Goal: Task Accomplishment & Management: Complete application form

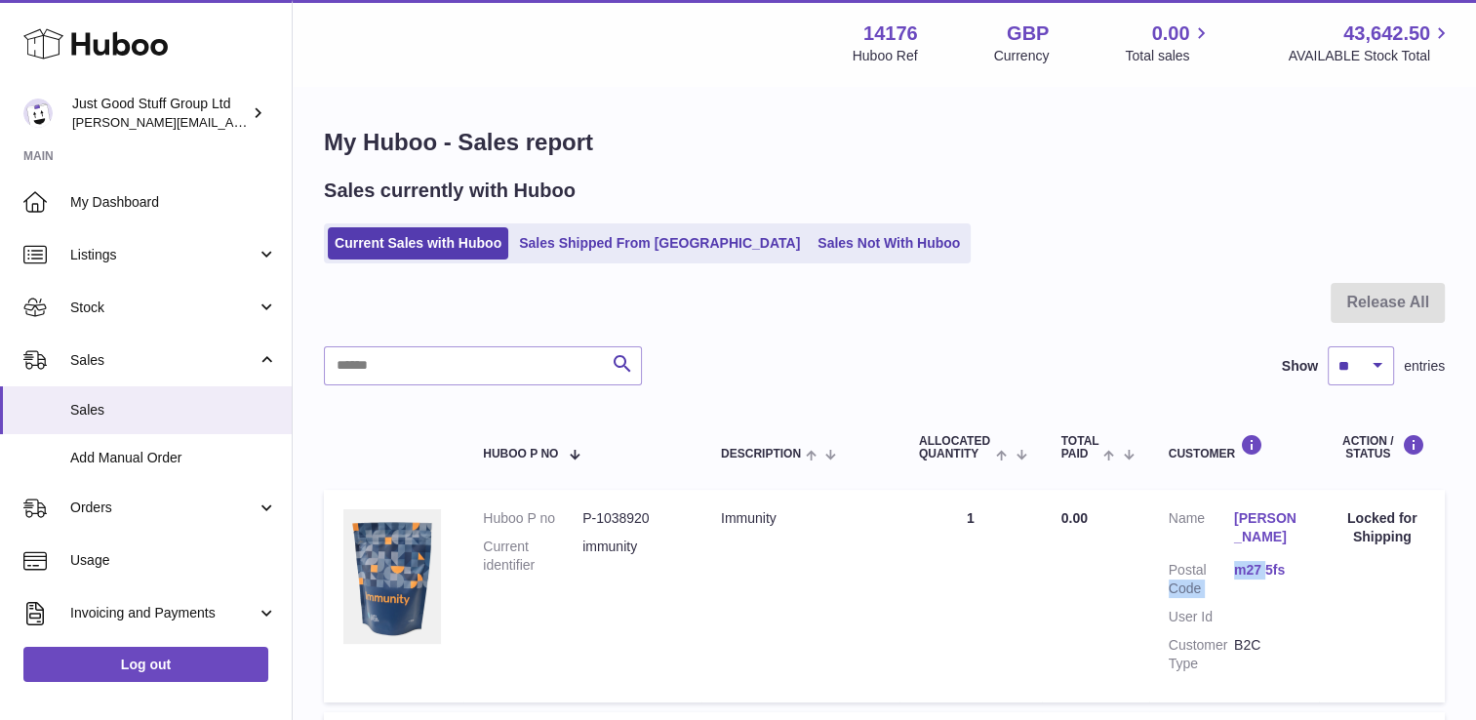
drag, startPoint x: 1231, startPoint y: 568, endPoint x: 1267, endPoint y: 568, distance: 36.1
click at [1267, 568] on dl "Customer Name [PERSON_NAME] Postal Code m27 5fs User Id Customer Type B2C" at bounding box center [1235, 595] width 132 height 173
click at [987, 635] on td "Quantity Sold 1" at bounding box center [970, 596] width 142 height 212
drag, startPoint x: 1239, startPoint y: 571, endPoint x: 1026, endPoint y: 602, distance: 215.0
click at [1026, 602] on td "Quantity Sold 1" at bounding box center [970, 596] width 142 height 212
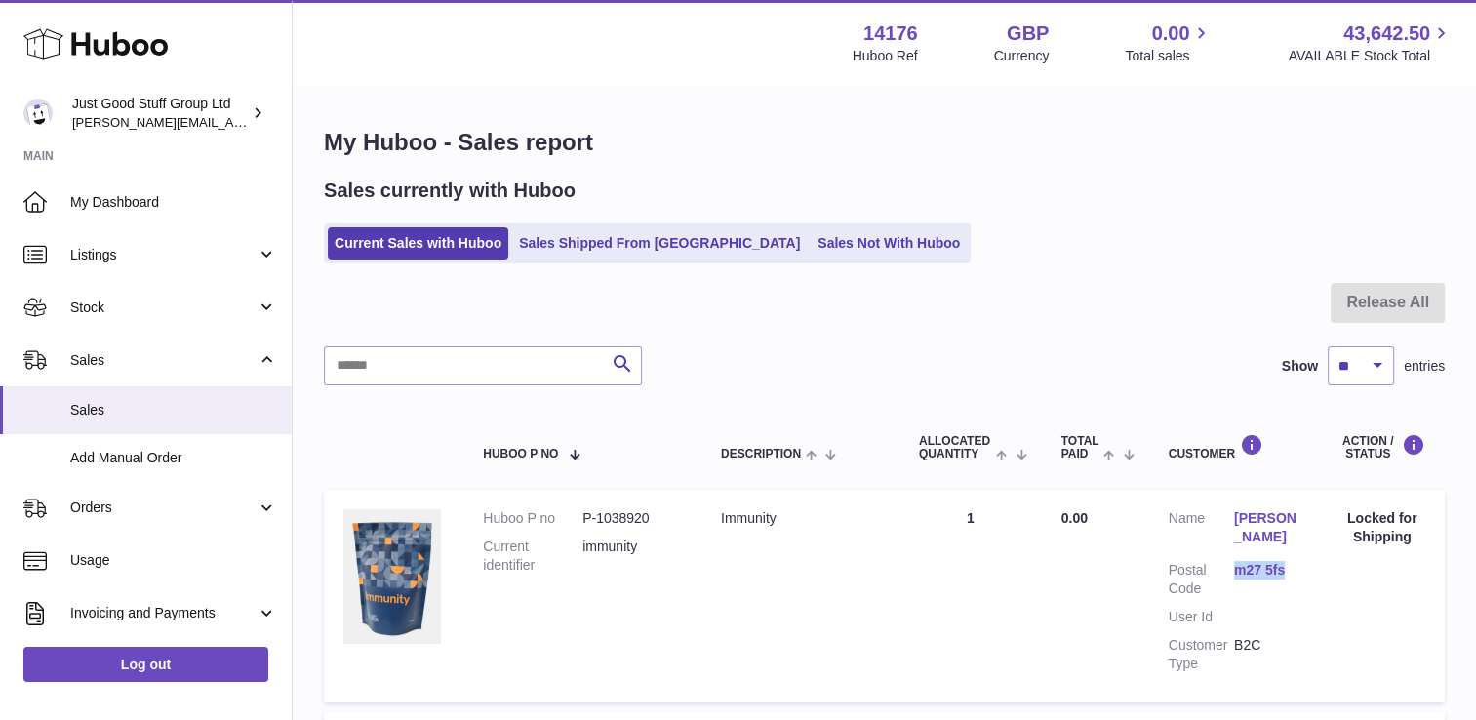
drag, startPoint x: 1315, startPoint y: 570, endPoint x: 1234, endPoint y: 579, distance: 81.4
click at [1234, 579] on td "Customer Name Sophie Roberts Postal Code m27 5fs User Id Customer Type B2C" at bounding box center [1234, 596] width 171 height 212
copy link "m27 5fs"
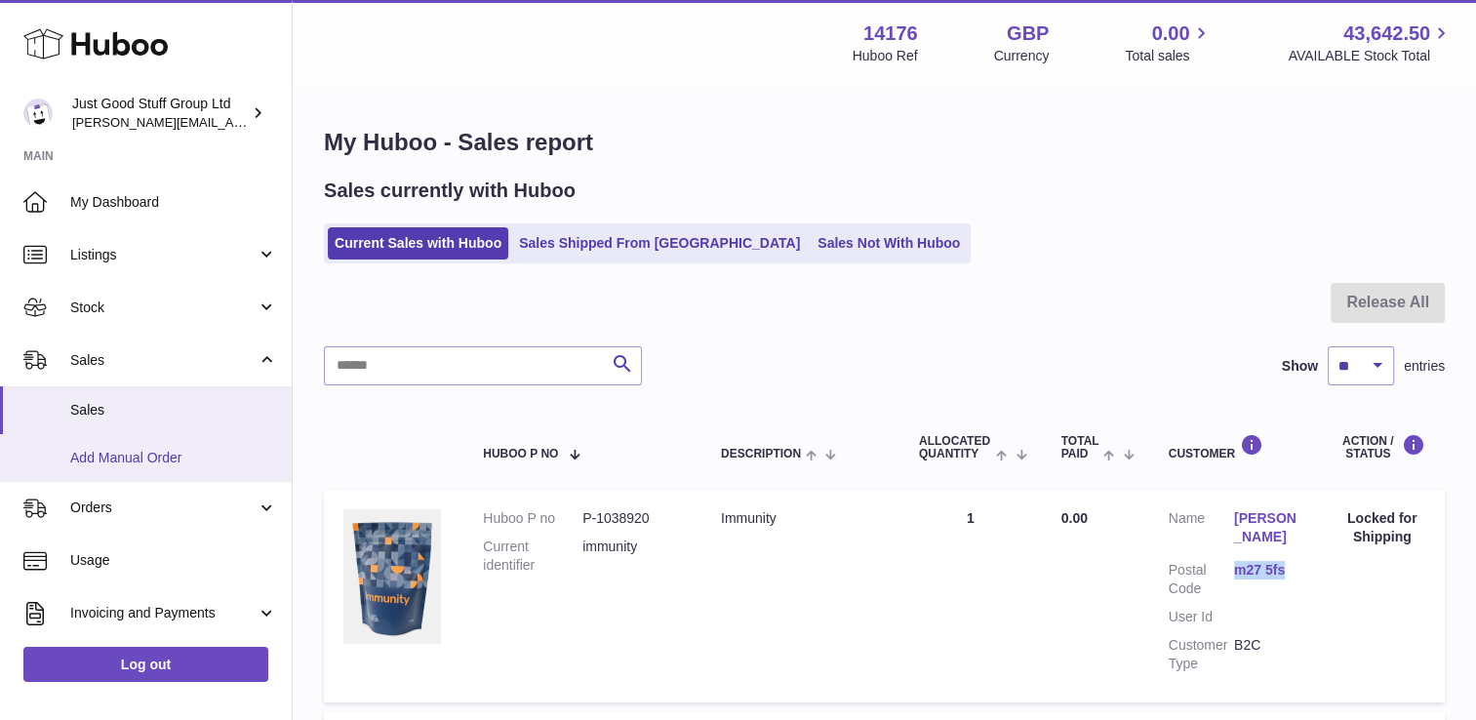
click at [172, 457] on span "Add Manual Order" at bounding box center [173, 458] width 207 height 19
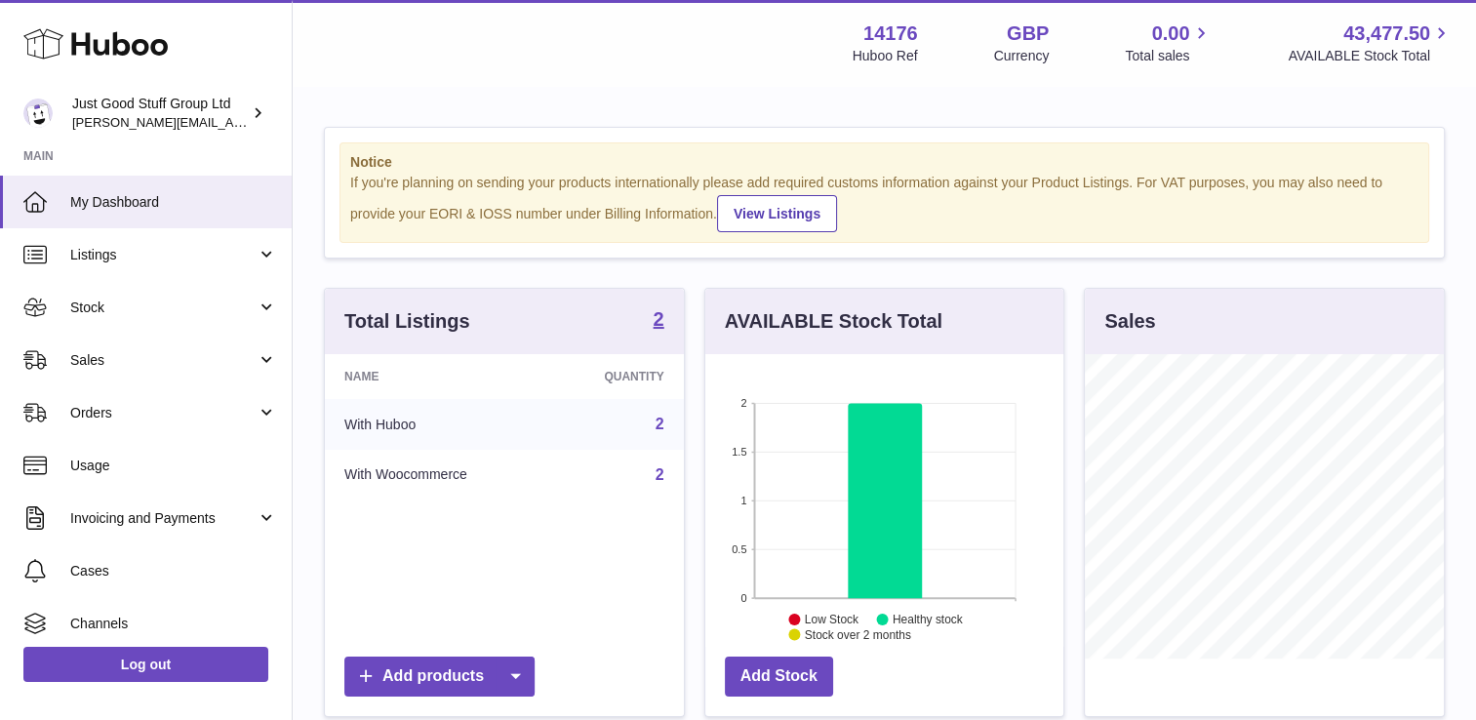
scroll to position [304, 364]
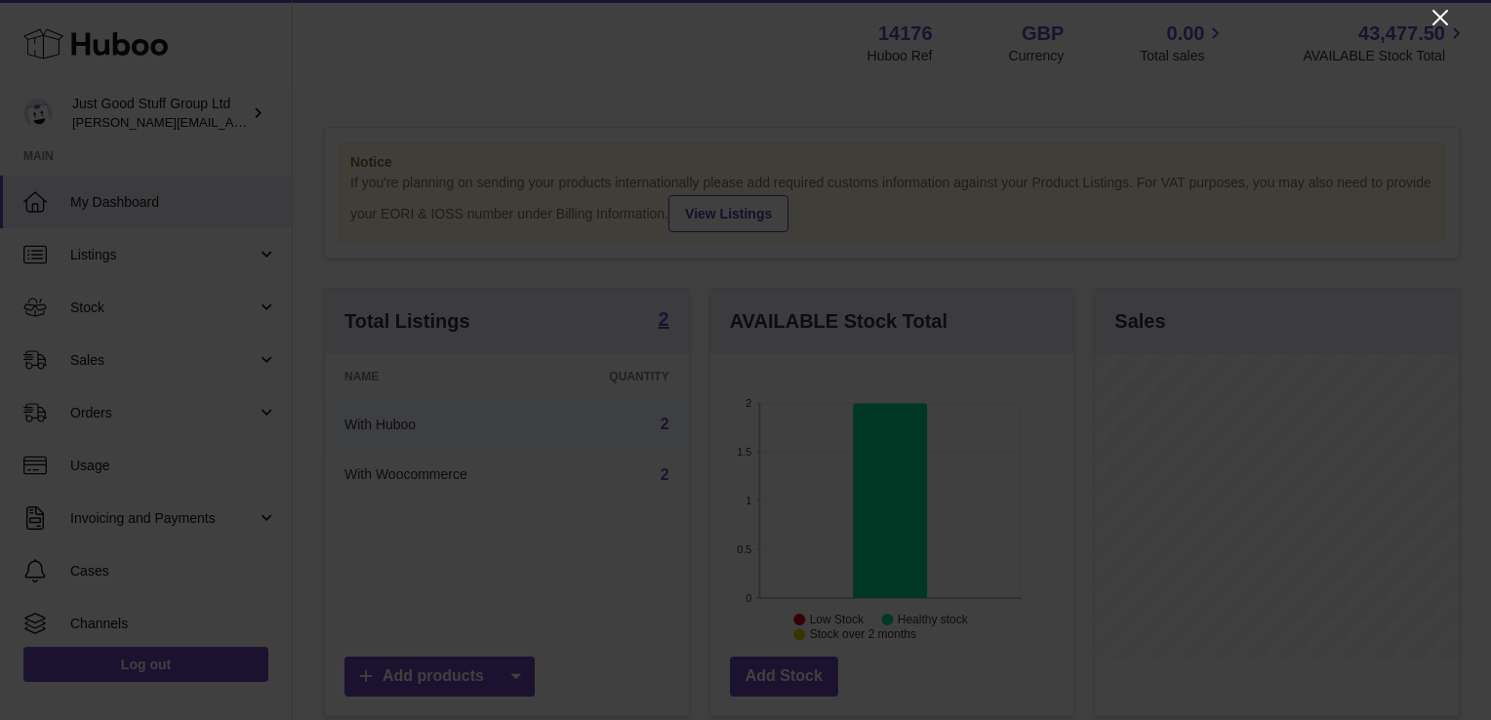
click at [1442, 21] on icon "Close" at bounding box center [1439, 17] width 23 height 23
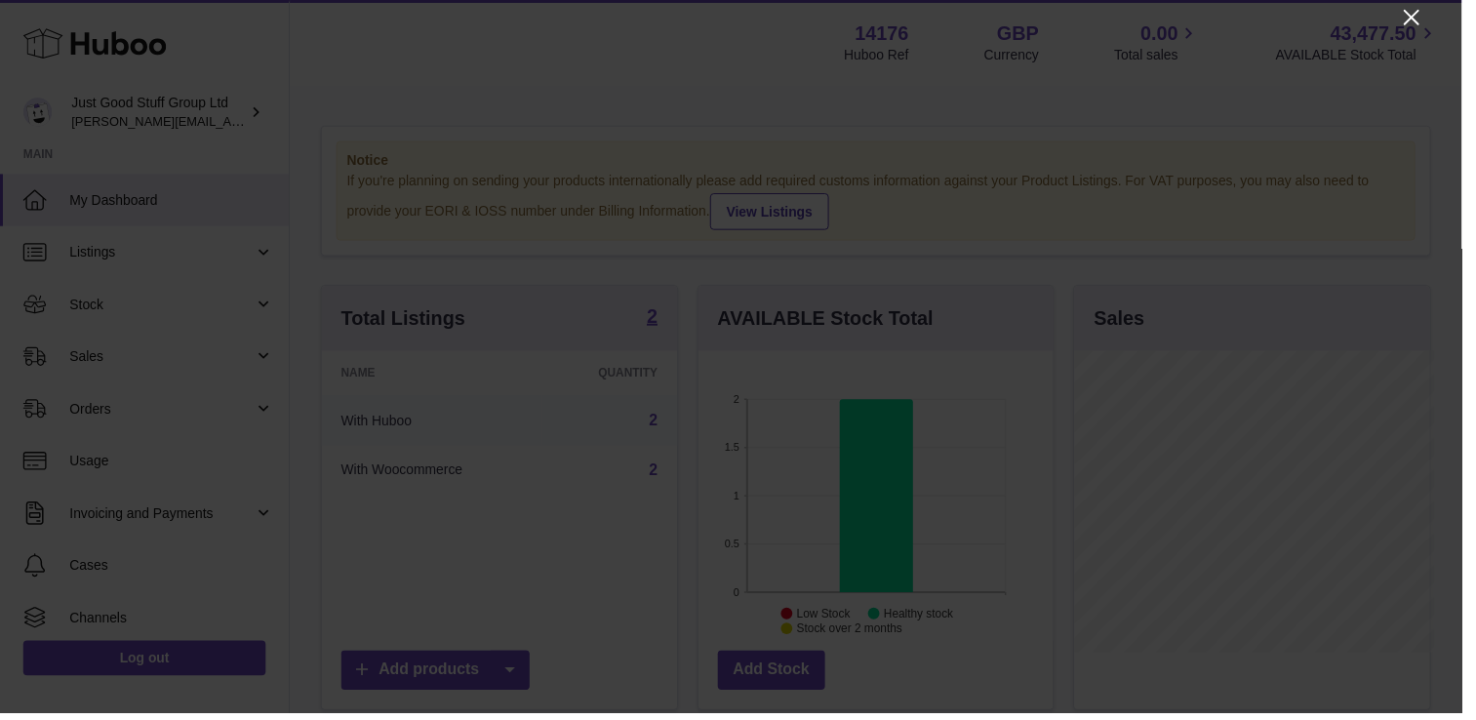
scroll to position [975269, 975214]
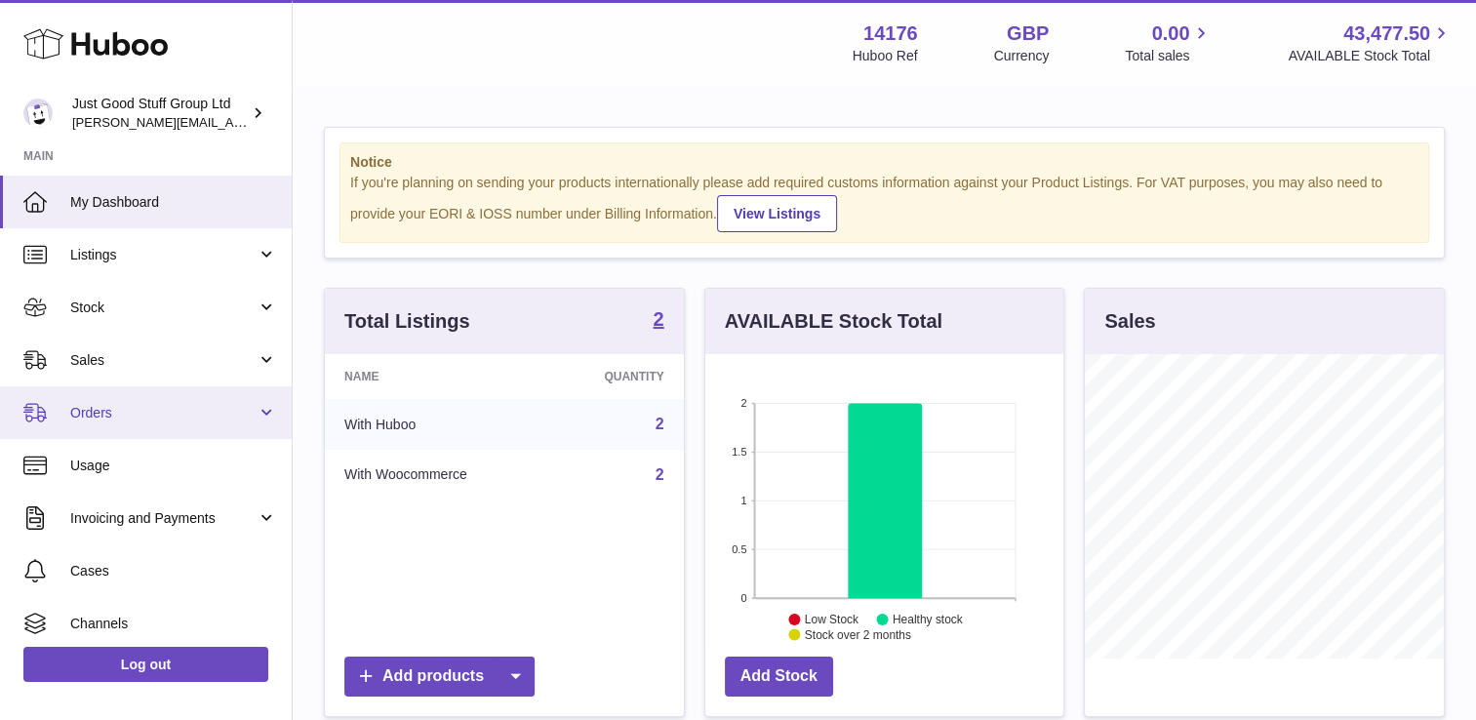
click at [134, 407] on span "Orders" at bounding box center [163, 413] width 186 height 19
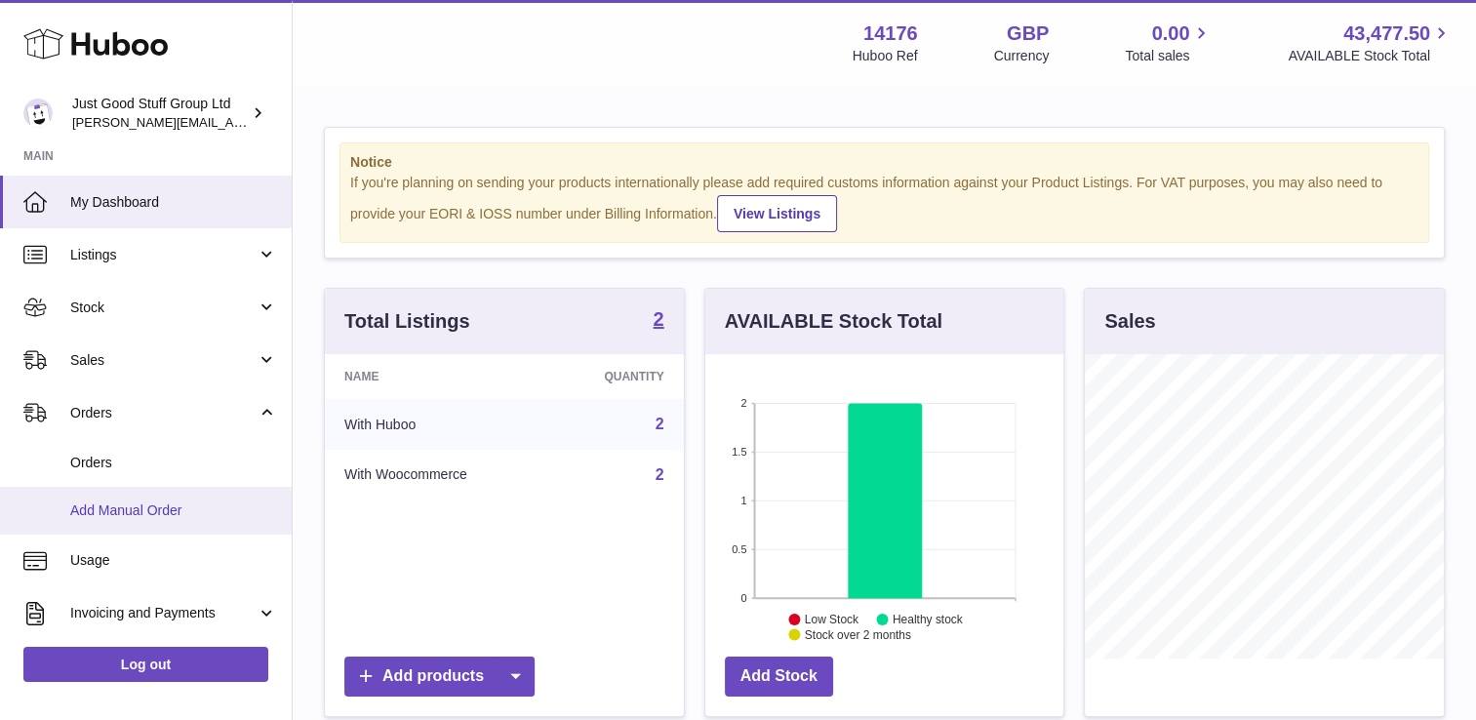
click at [145, 505] on span "Add Manual Order" at bounding box center [173, 510] width 207 height 19
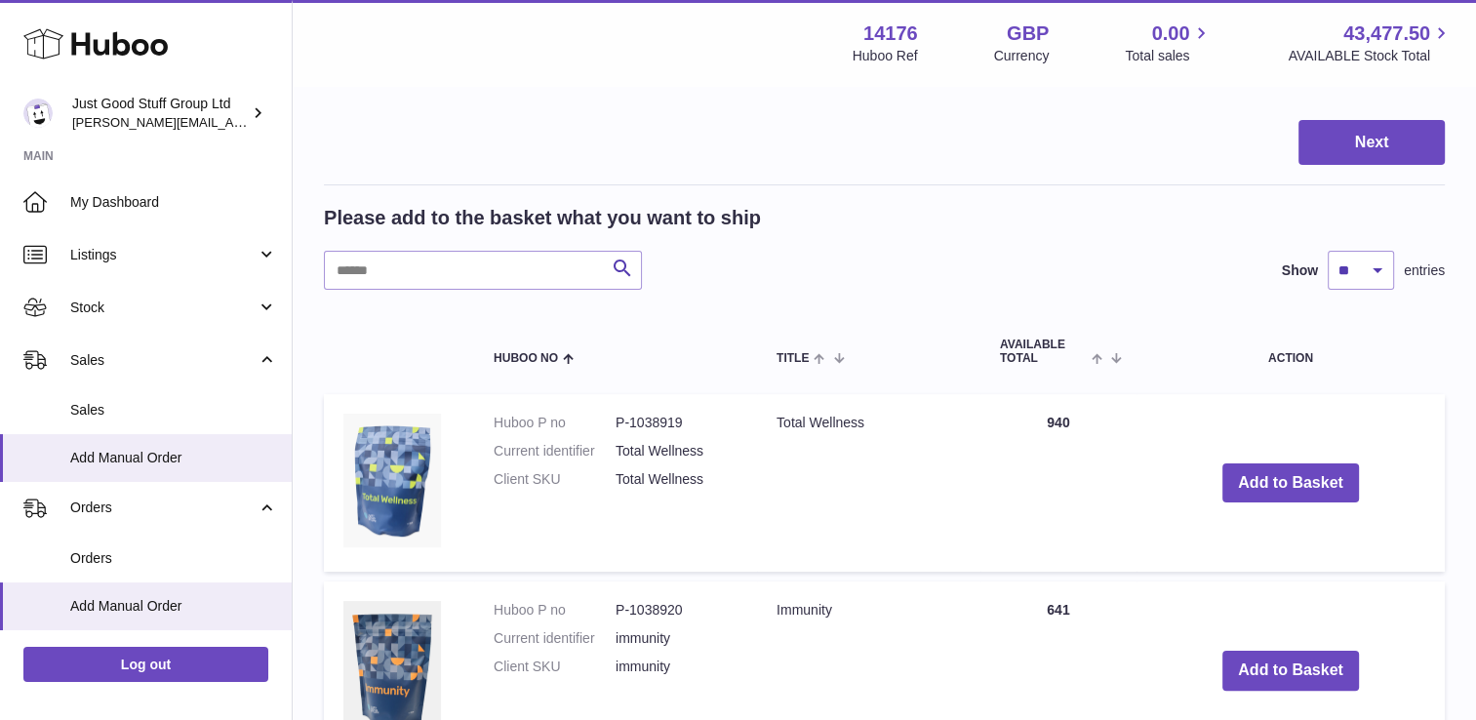
scroll to position [271, 0]
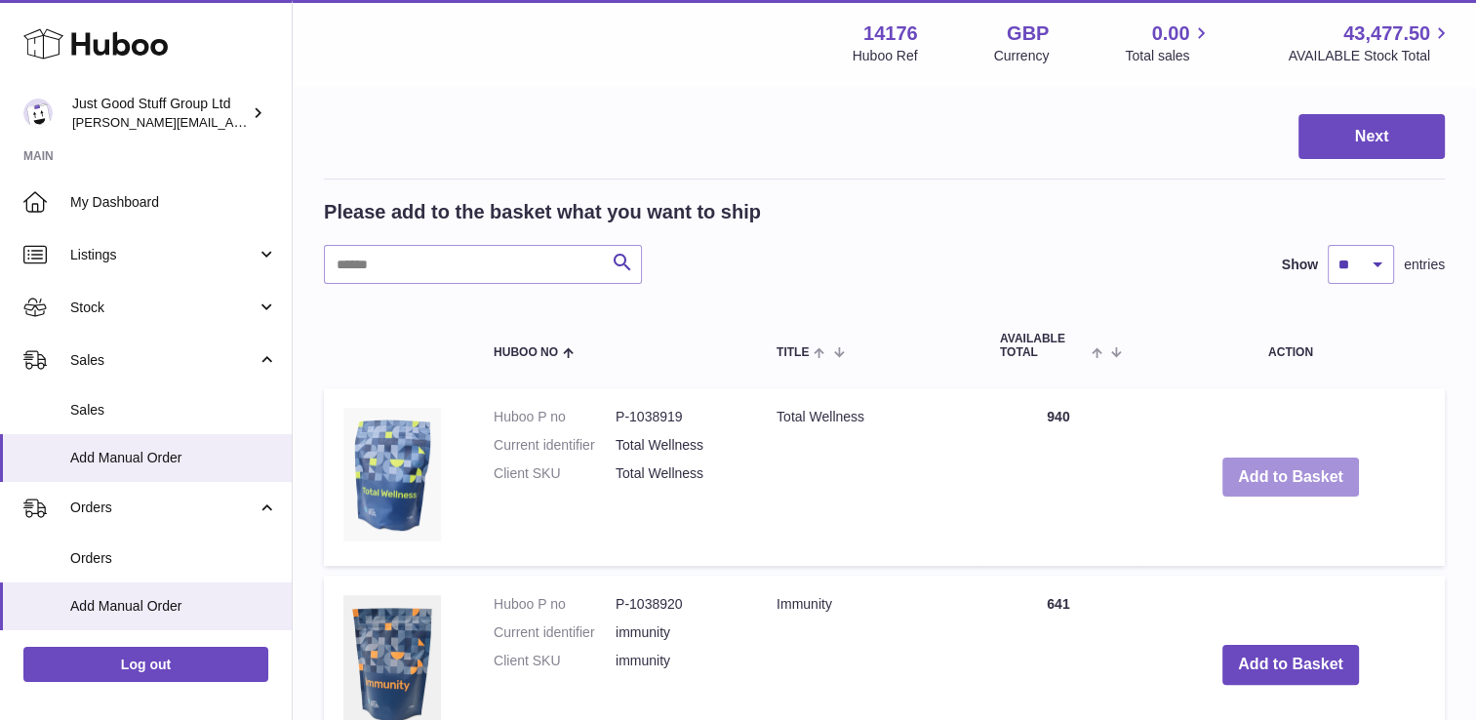
click at [1260, 464] on button "Add to Basket" at bounding box center [1290, 478] width 137 height 40
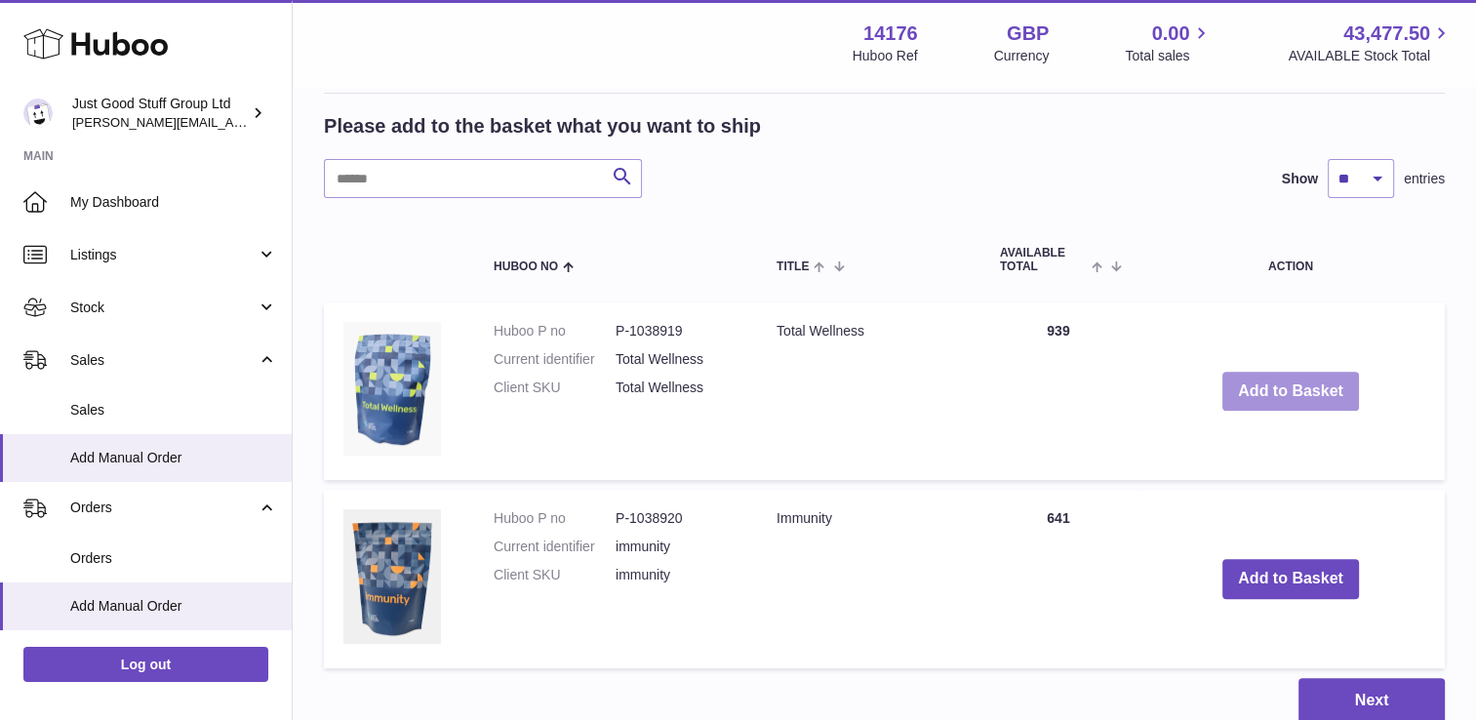
scroll to position [560, 0]
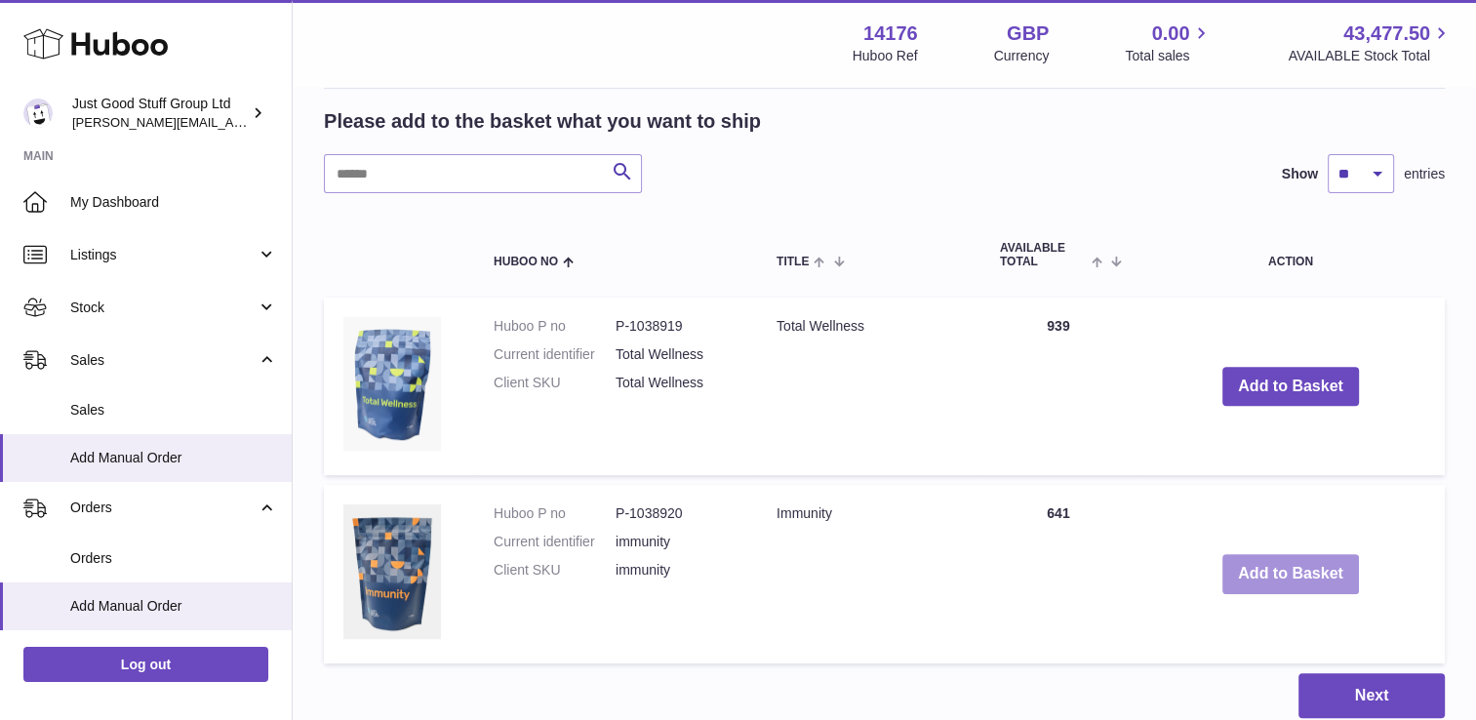
click at [1295, 574] on button "Add to Basket" at bounding box center [1290, 574] width 137 height 40
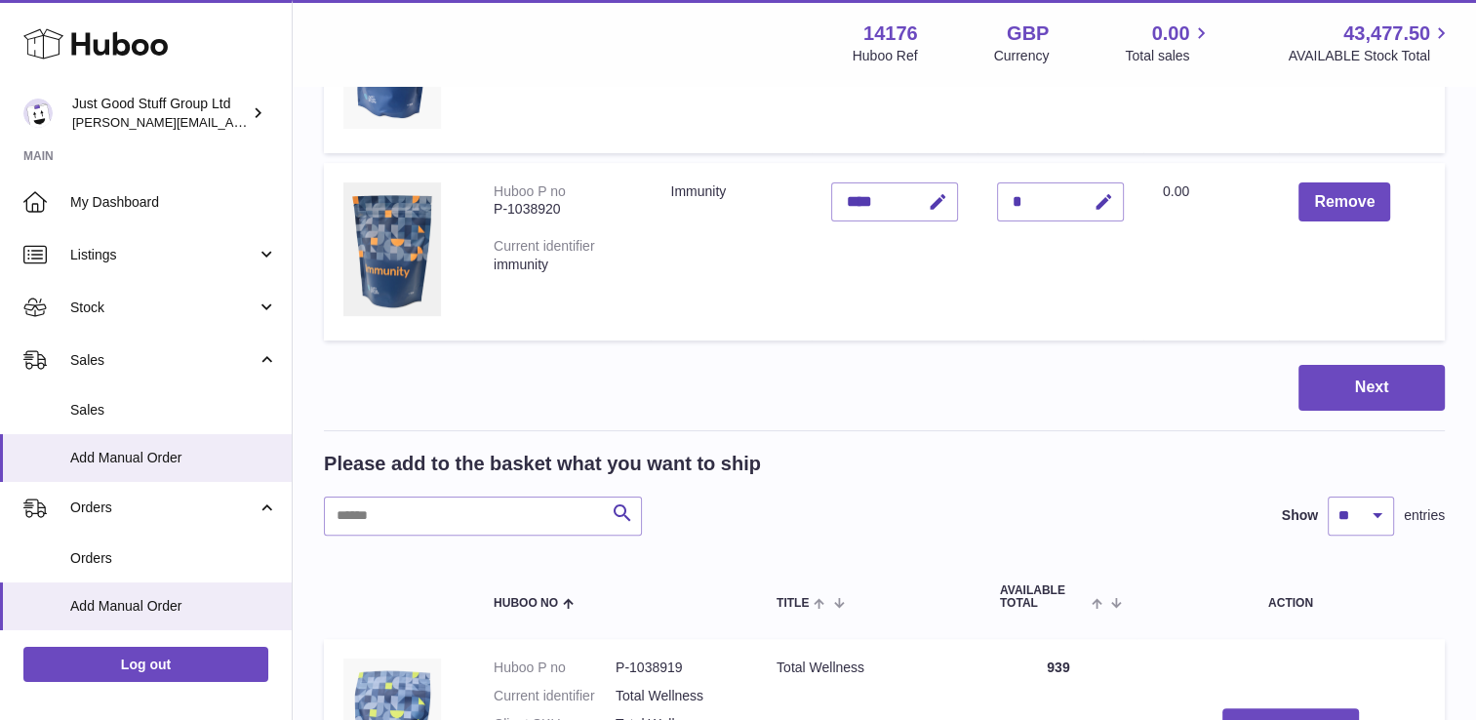
scroll to position [400, 0]
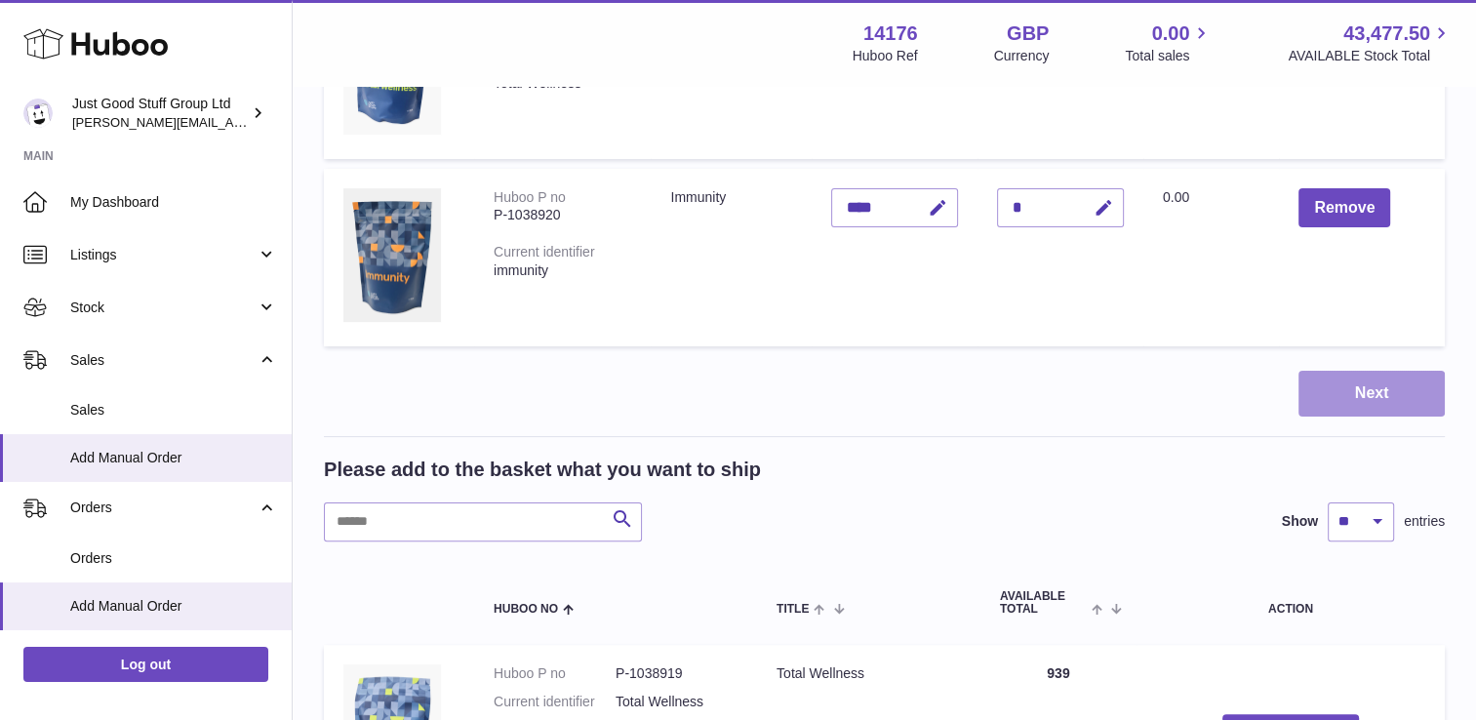
click at [1354, 400] on button "Next" at bounding box center [1371, 394] width 146 height 46
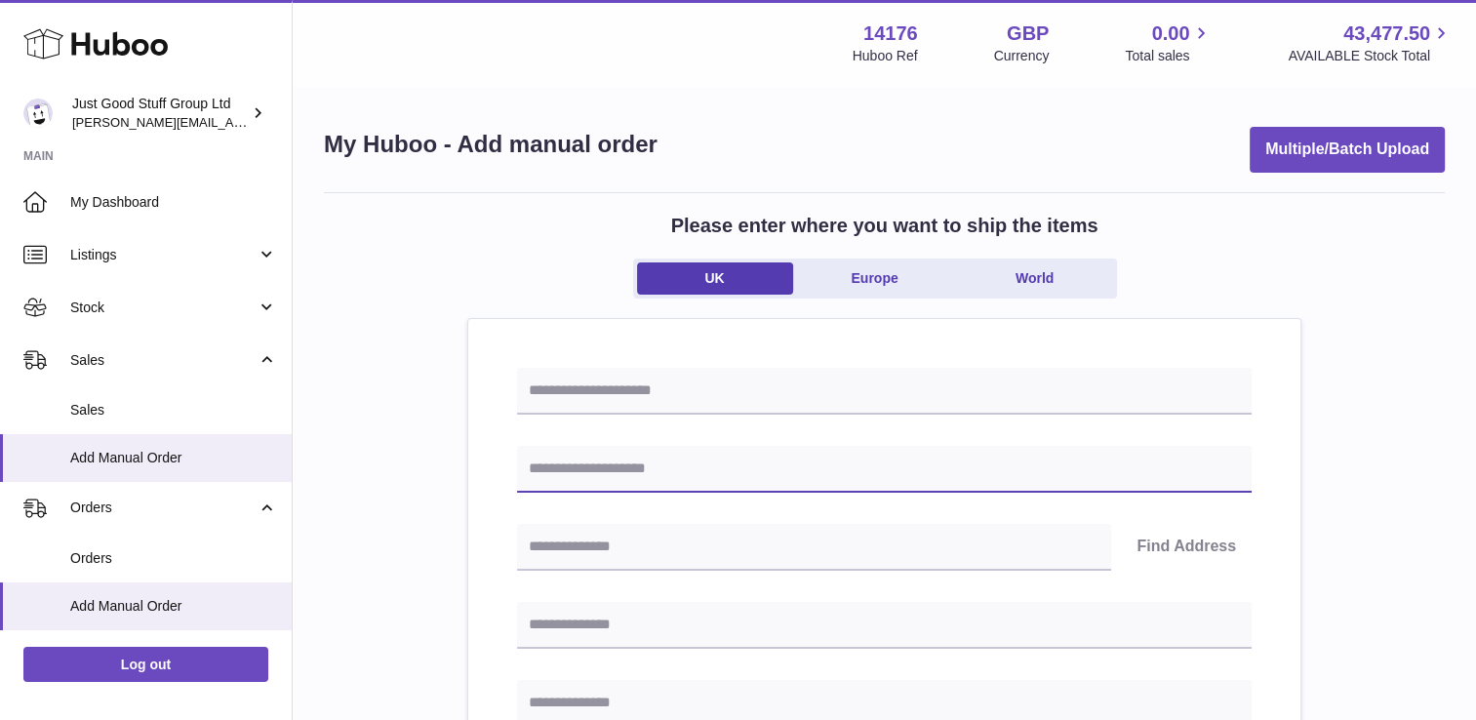
click at [663, 473] on input "text" at bounding box center [884, 469] width 735 height 47
type input "**********"
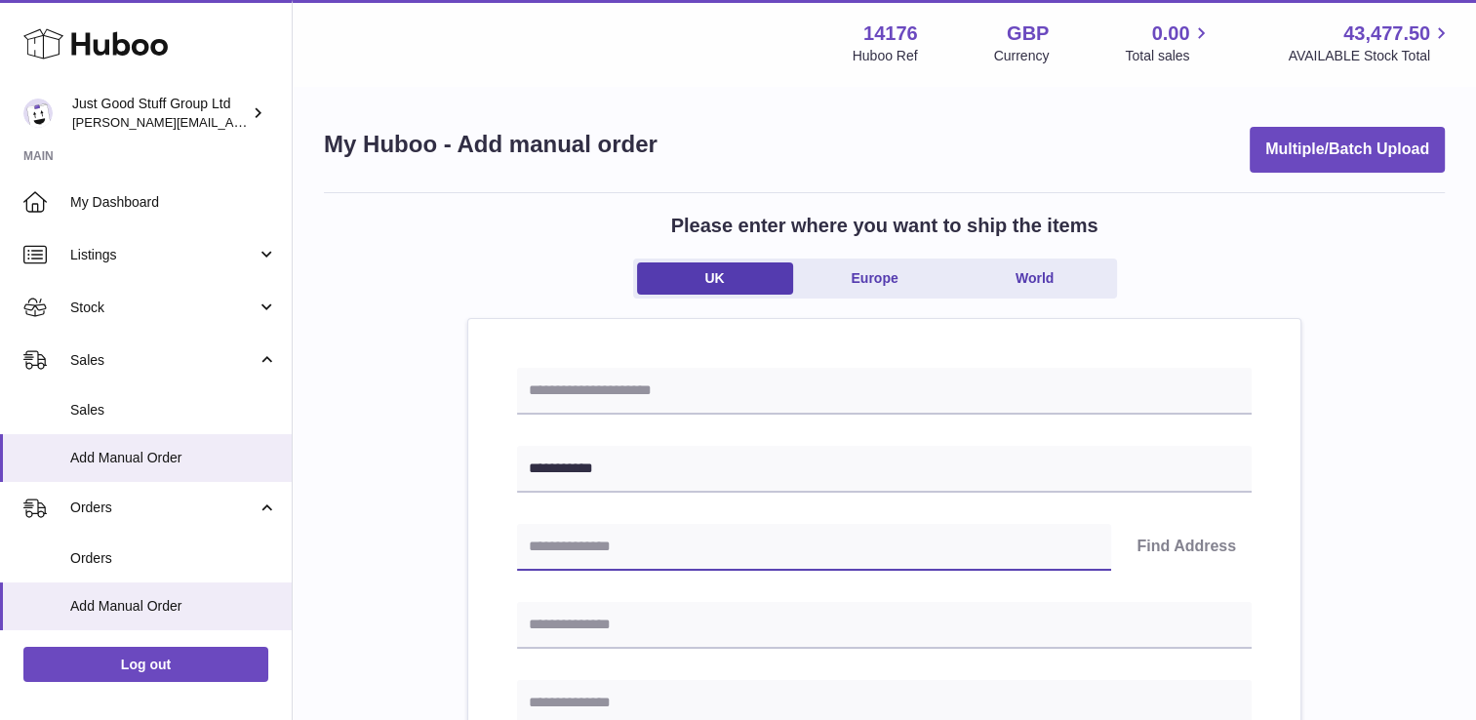
paste input "*******"
type input "*******"
click at [1170, 540] on button "Find Address" at bounding box center [1186, 547] width 131 height 47
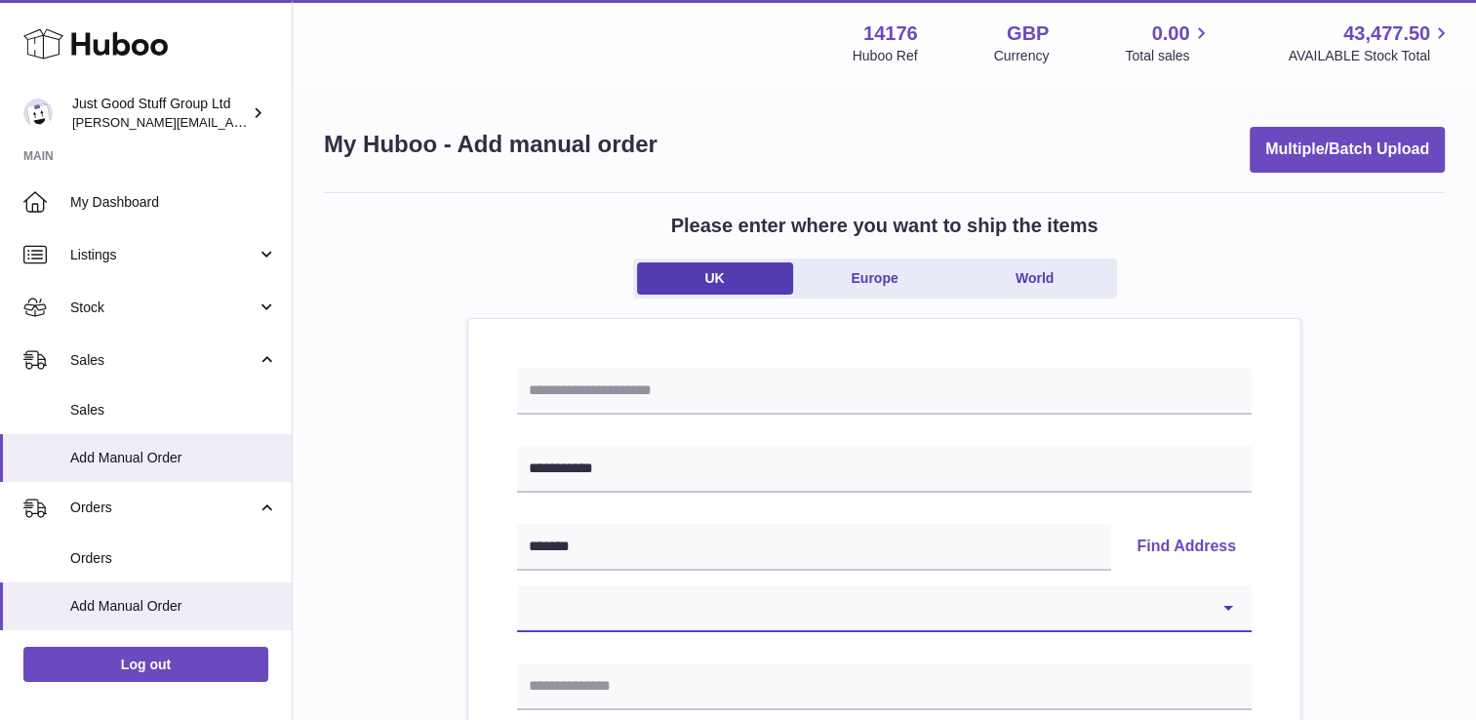
click at [1178, 594] on select "**********" at bounding box center [884, 608] width 735 height 47
select select "*"
click at [517, 585] on select "**********" at bounding box center [884, 608] width 735 height 47
type input "**********"
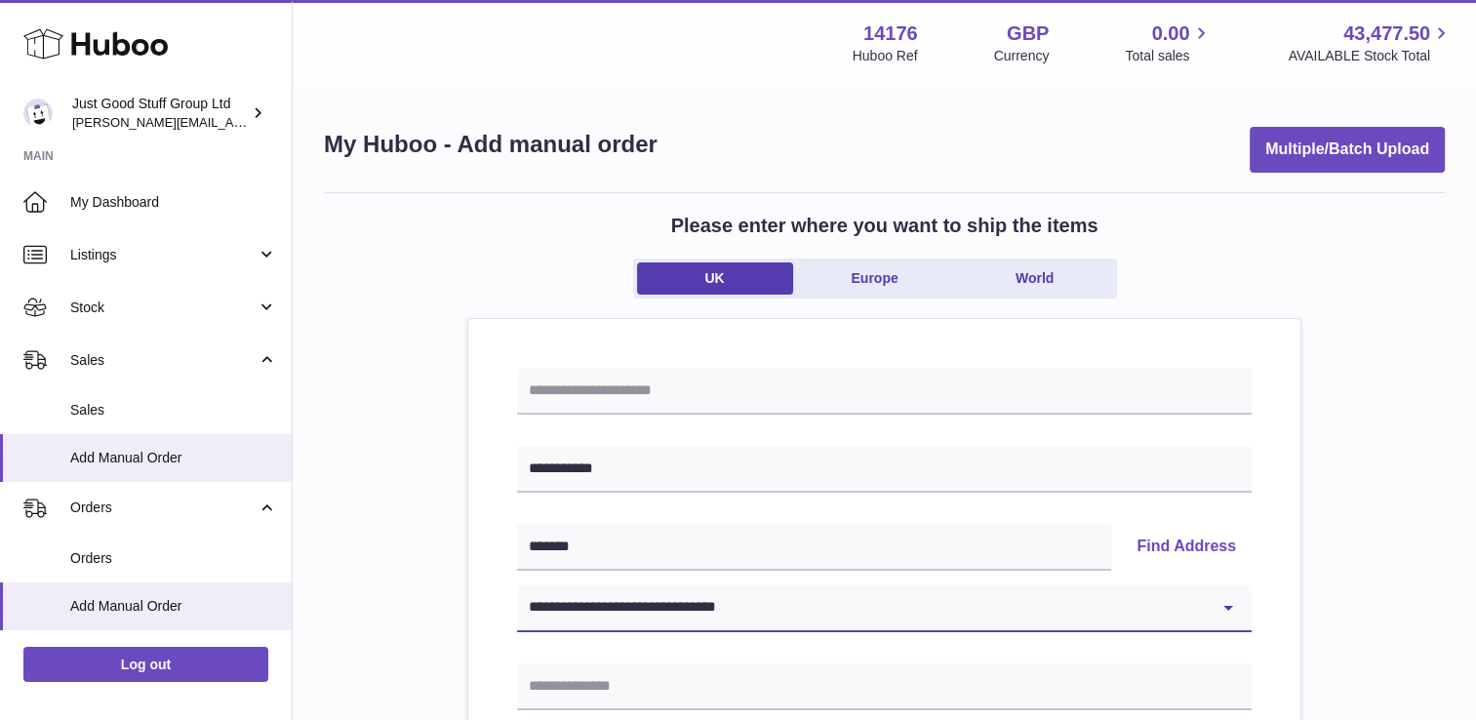
type input "*******"
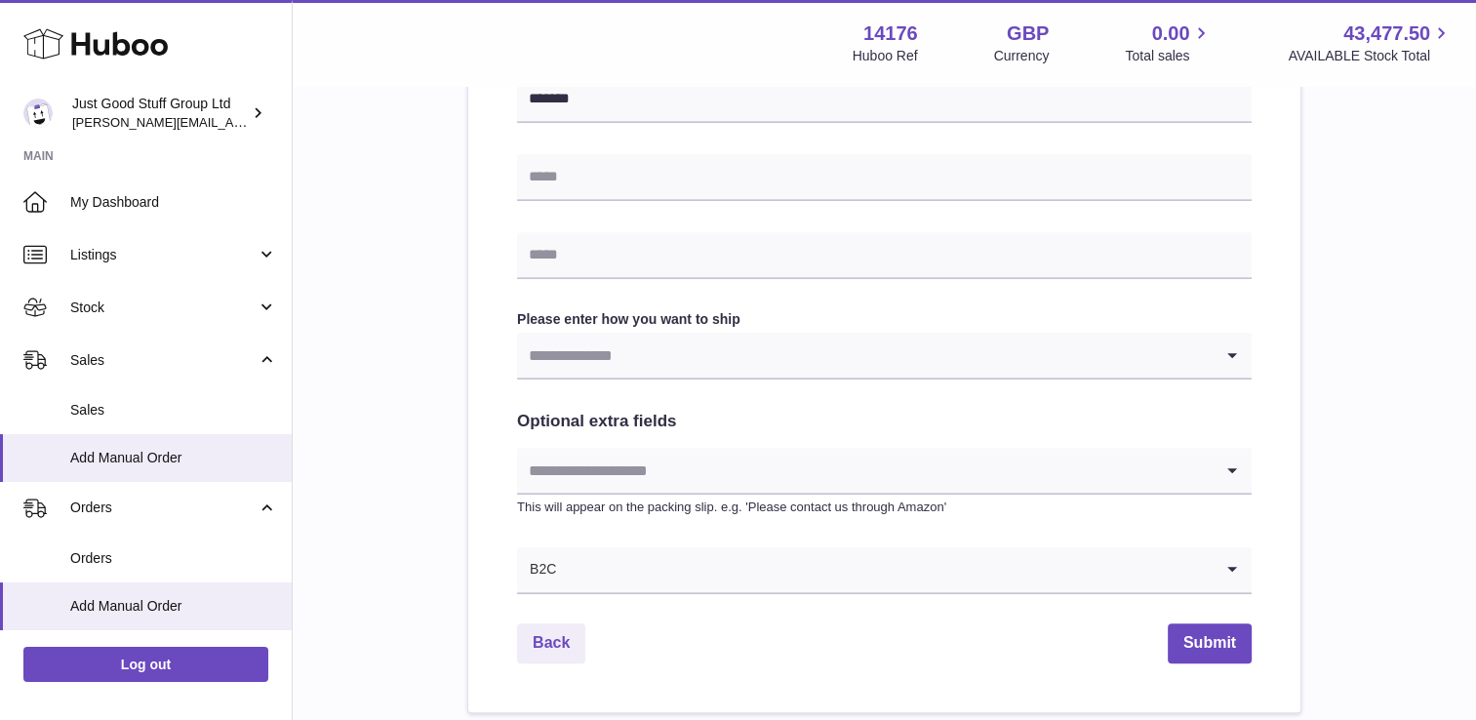
scroll to position [916, 0]
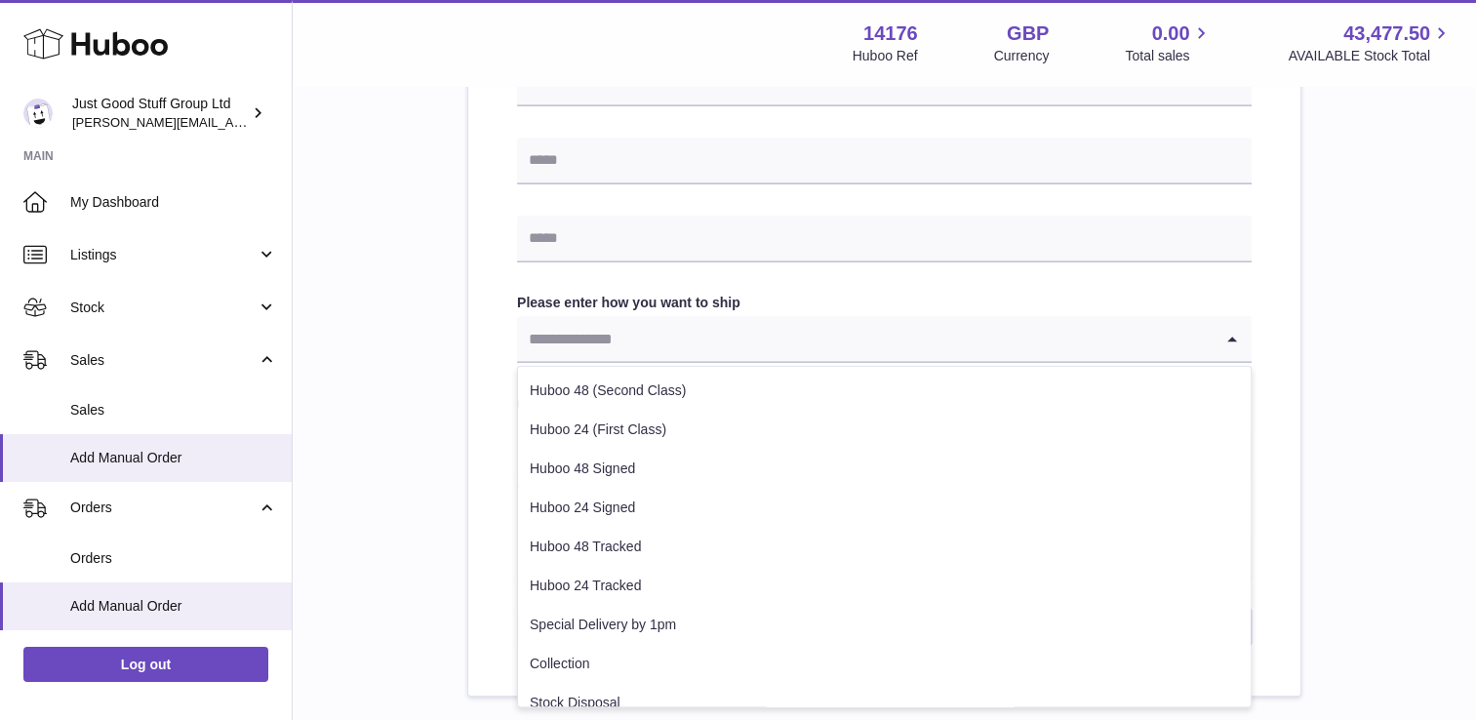
click at [1007, 339] on input "Search for option" at bounding box center [865, 338] width 696 height 45
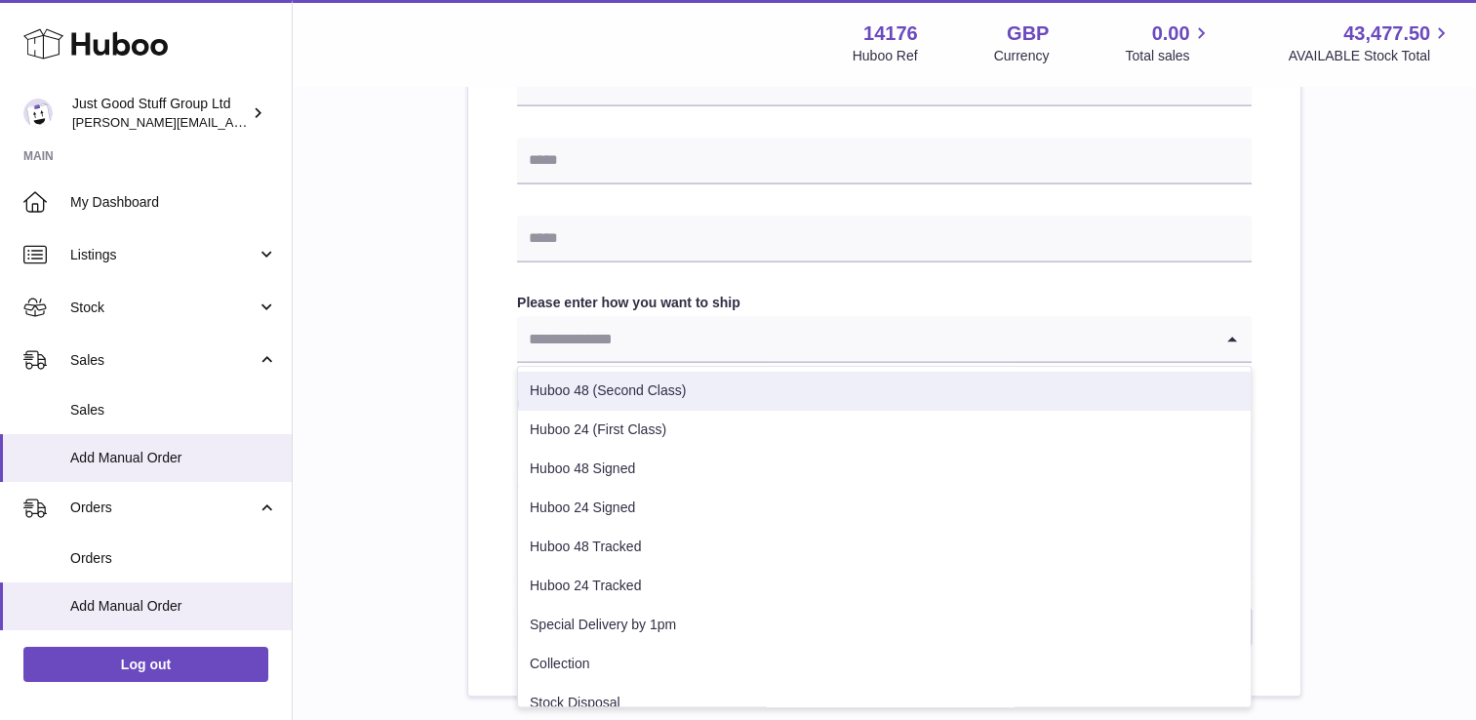
click at [650, 380] on li "Huboo 48 (Second Class)" at bounding box center [884, 391] width 733 height 39
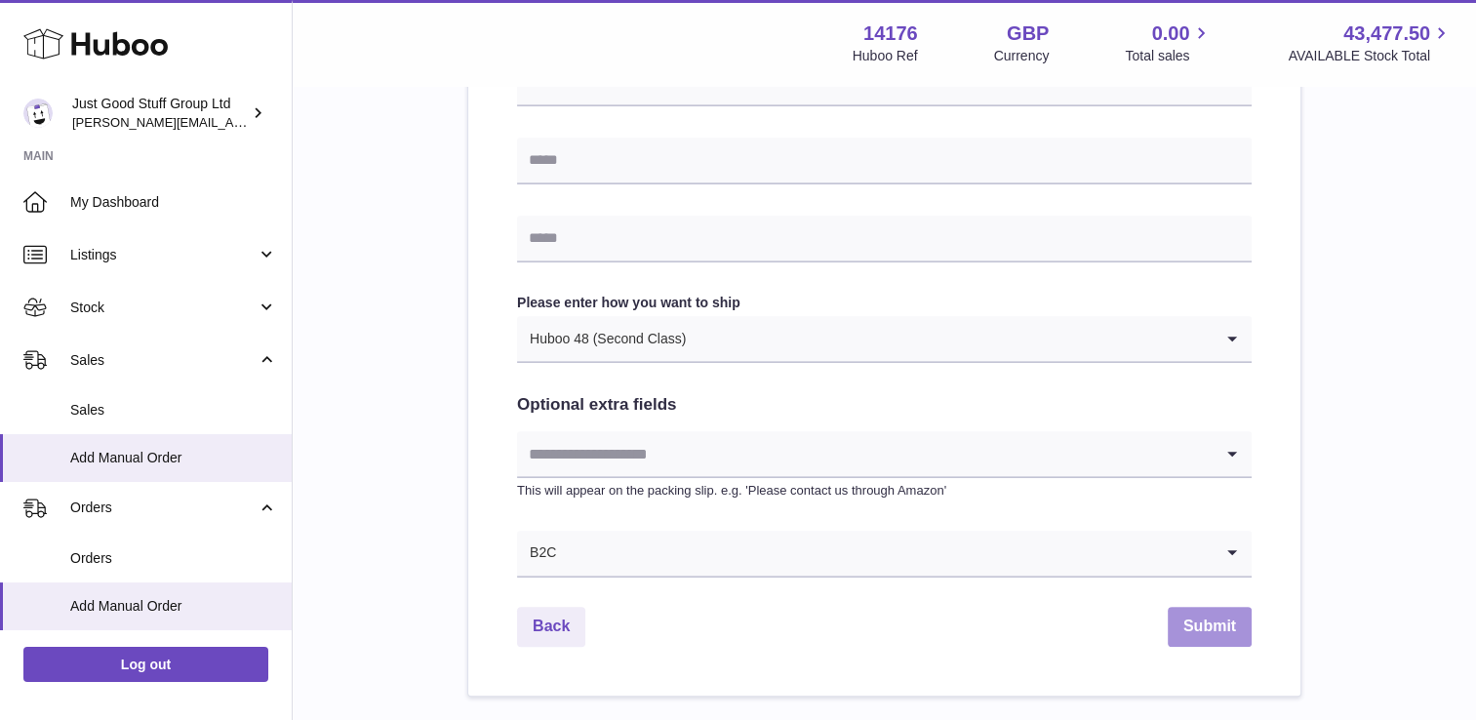
click at [1233, 631] on button "Submit" at bounding box center [1210, 627] width 84 height 40
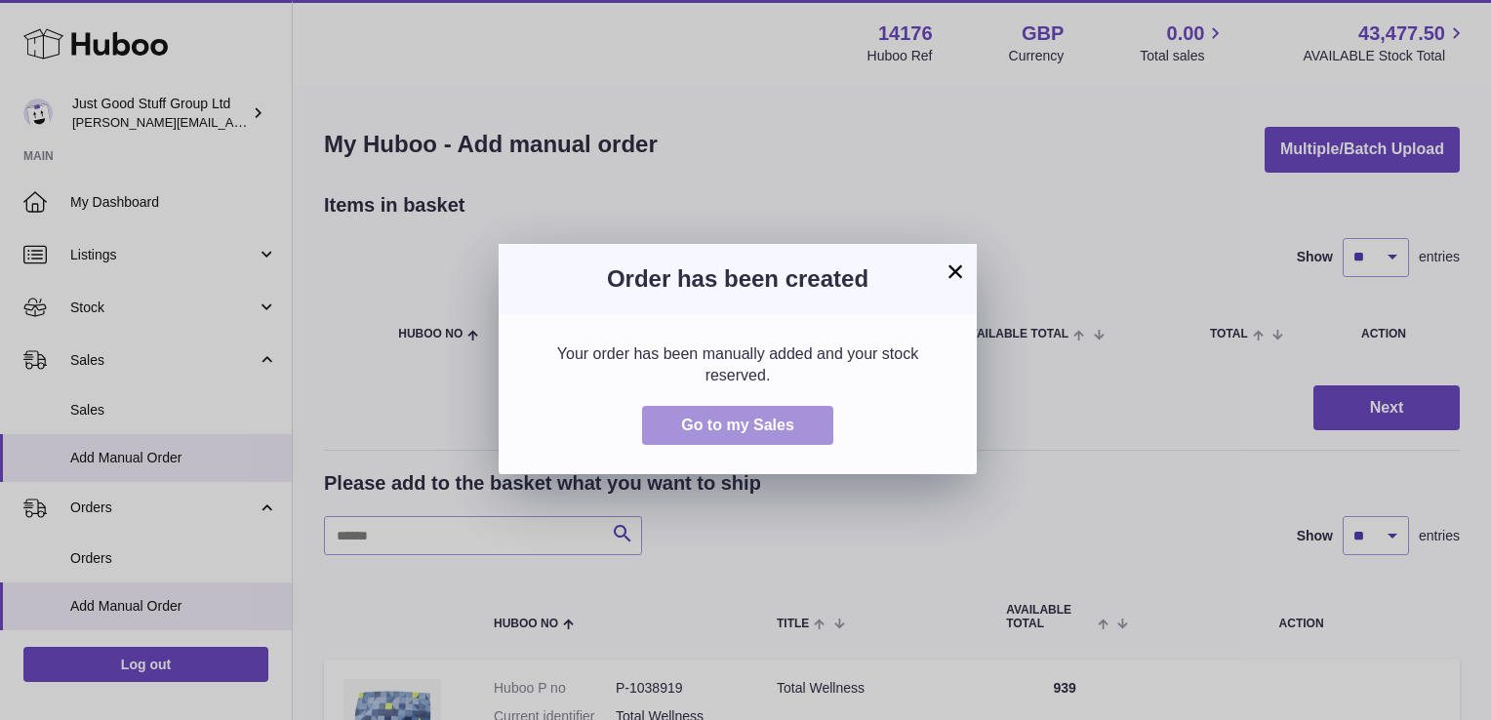
click at [706, 435] on button "Go to my Sales" at bounding box center [737, 426] width 191 height 40
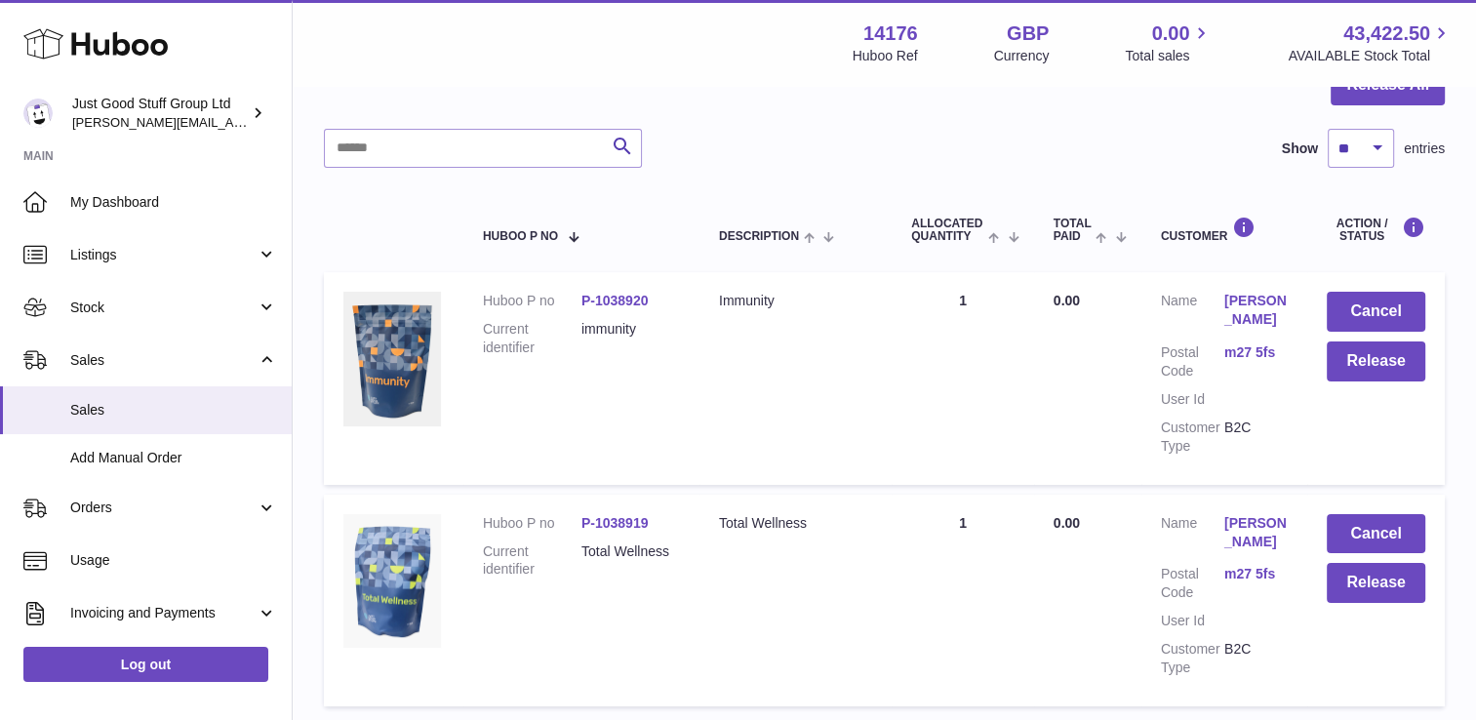
scroll to position [156, 0]
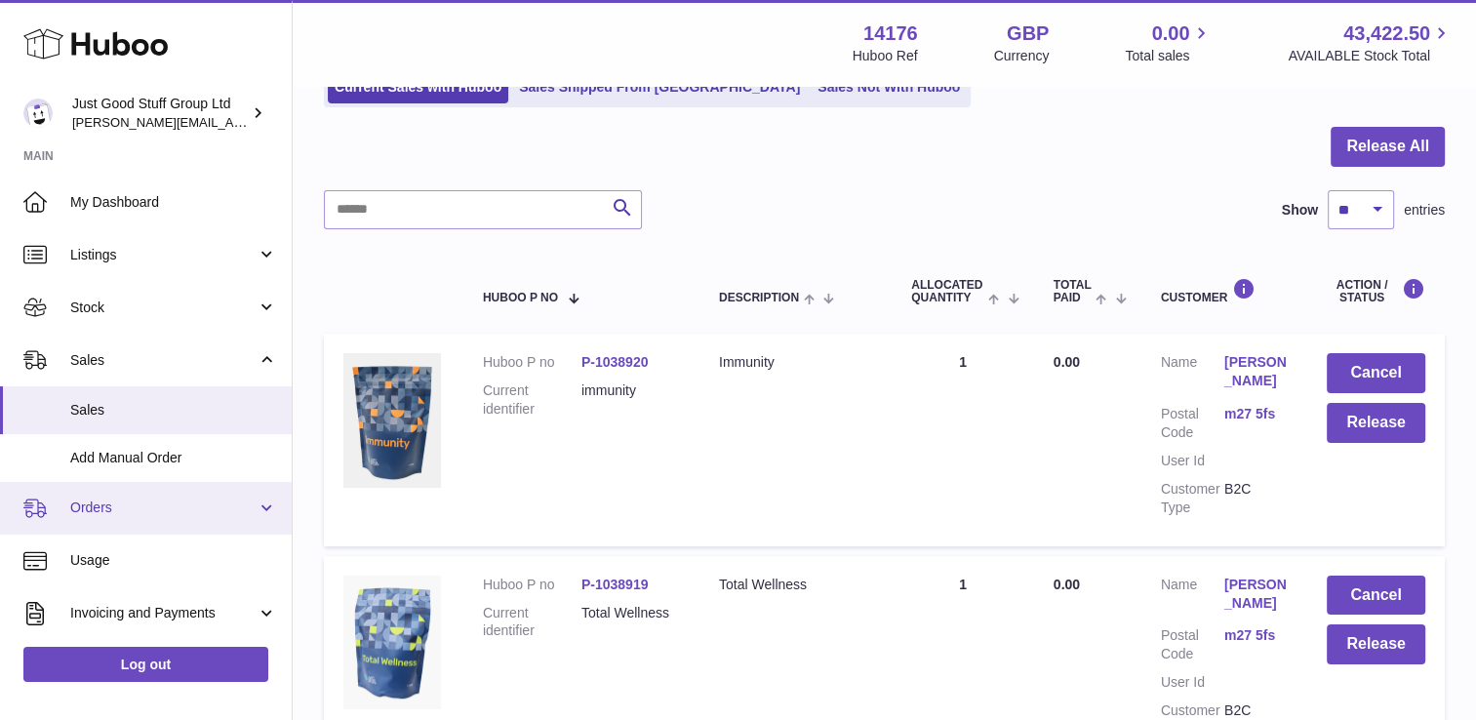
click at [129, 518] on link "Orders" at bounding box center [146, 508] width 292 height 53
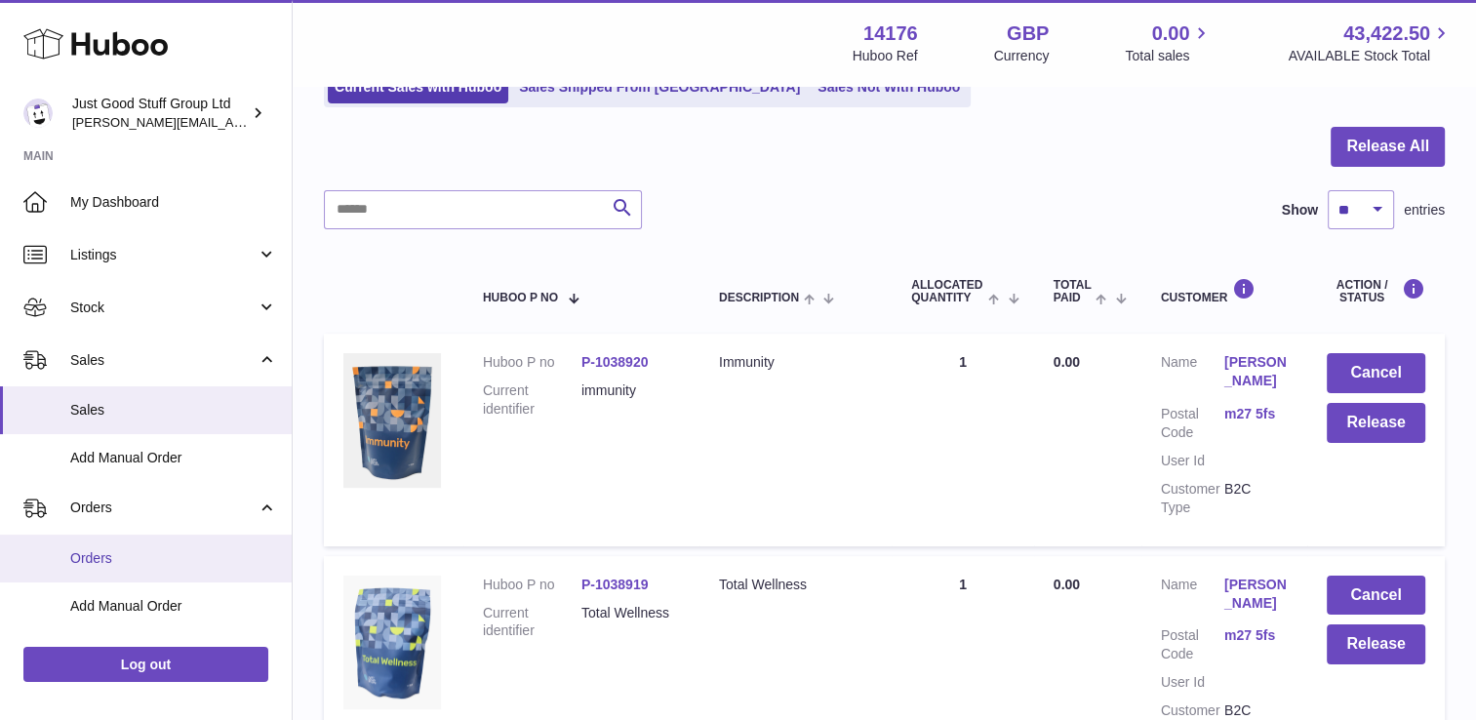
click at [121, 560] on span "Orders" at bounding box center [173, 558] width 207 height 19
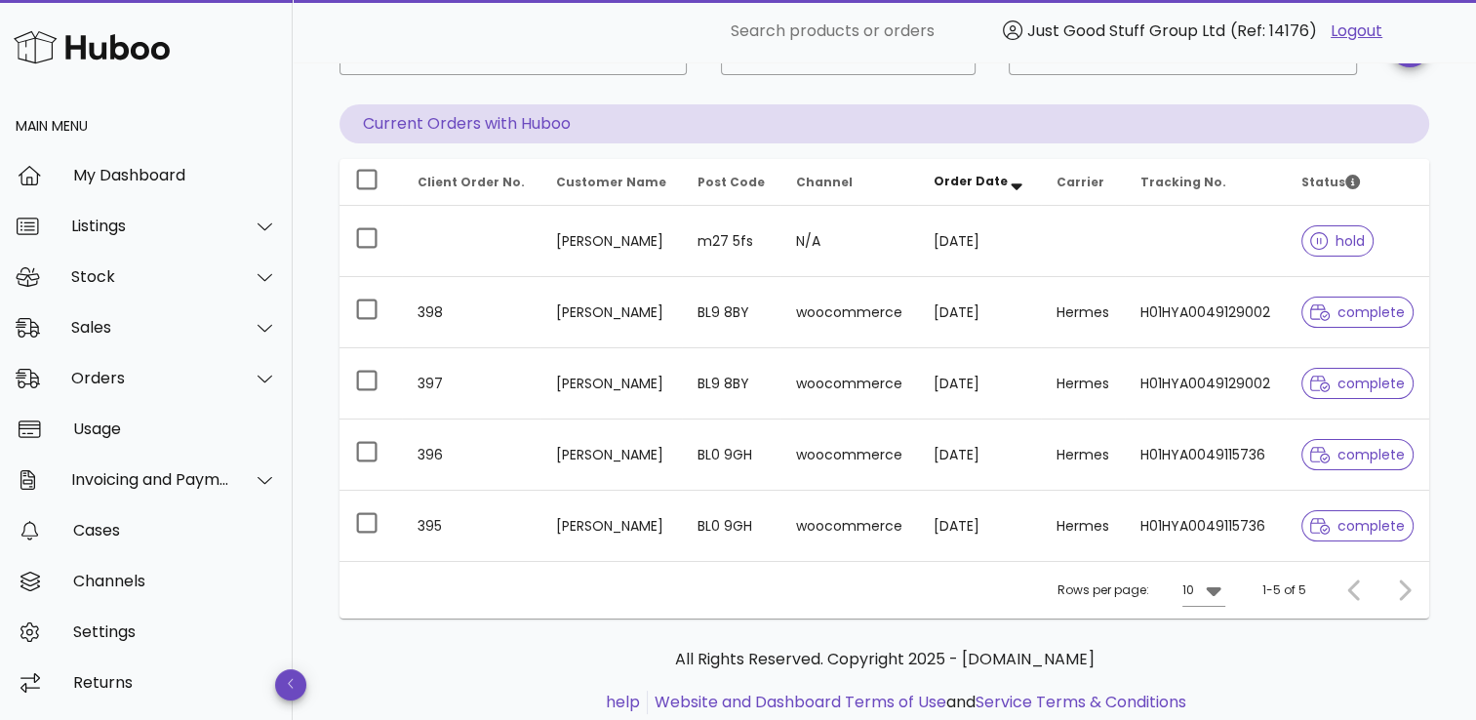
scroll to position [150, 0]
click at [953, 186] on span "Order Date" at bounding box center [971, 182] width 74 height 17
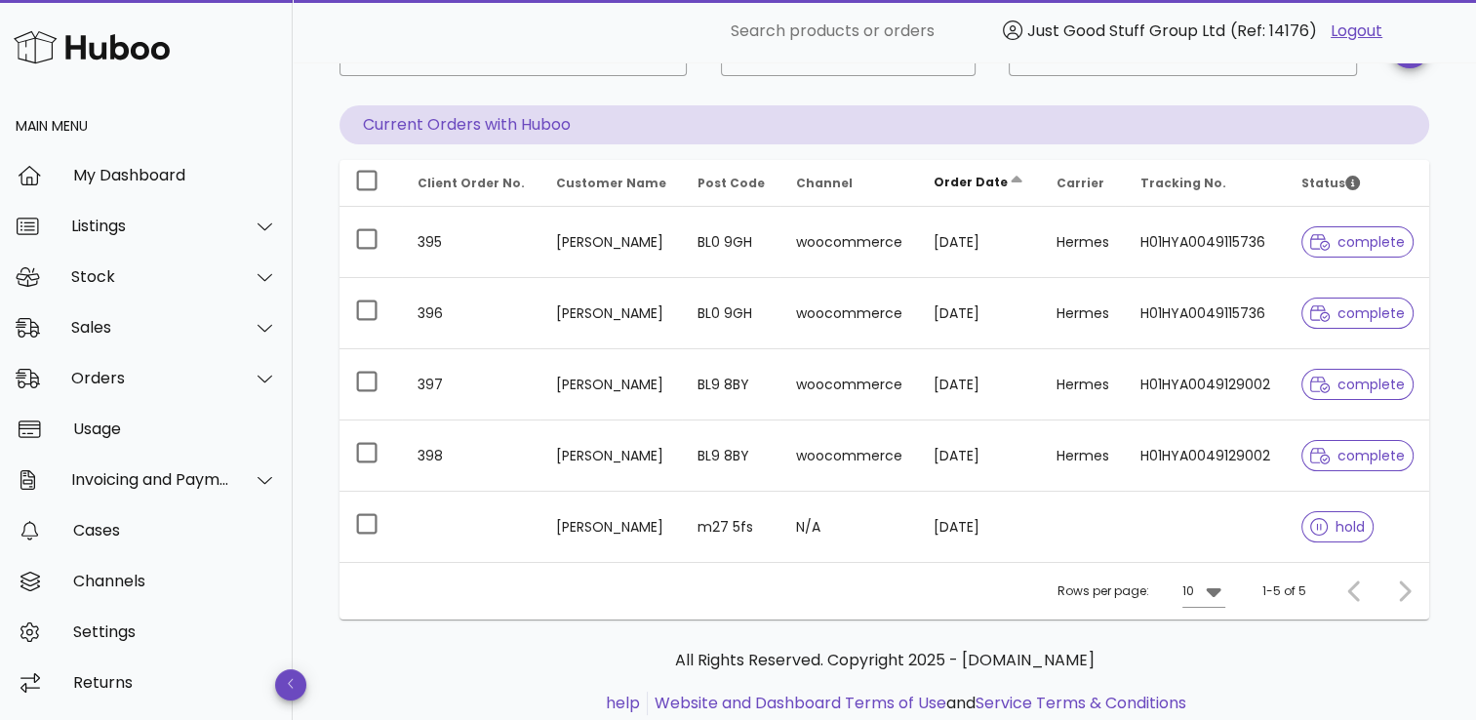
click at [964, 180] on span "Order Date" at bounding box center [971, 182] width 74 height 17
click at [964, 181] on span "Order Date" at bounding box center [971, 182] width 74 height 17
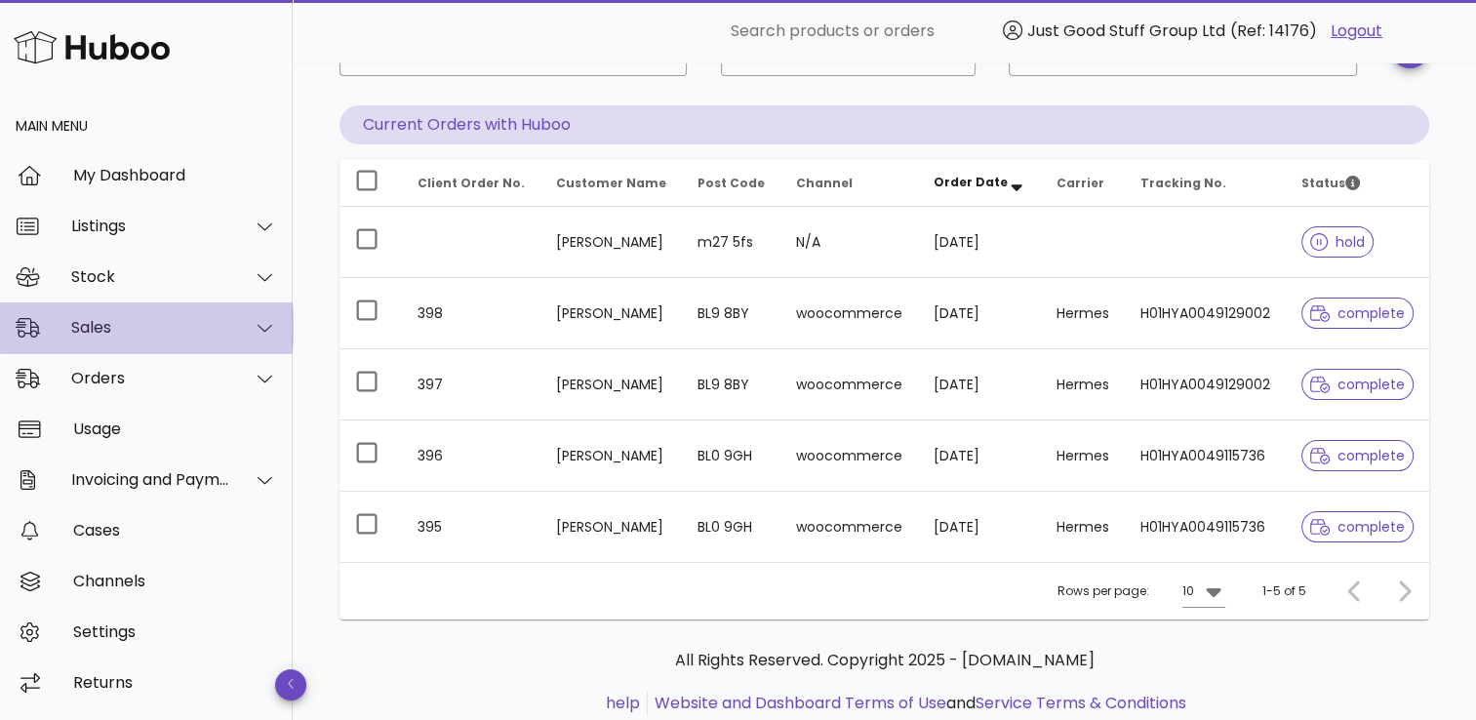
click at [240, 321] on div at bounding box center [253, 327] width 47 height 49
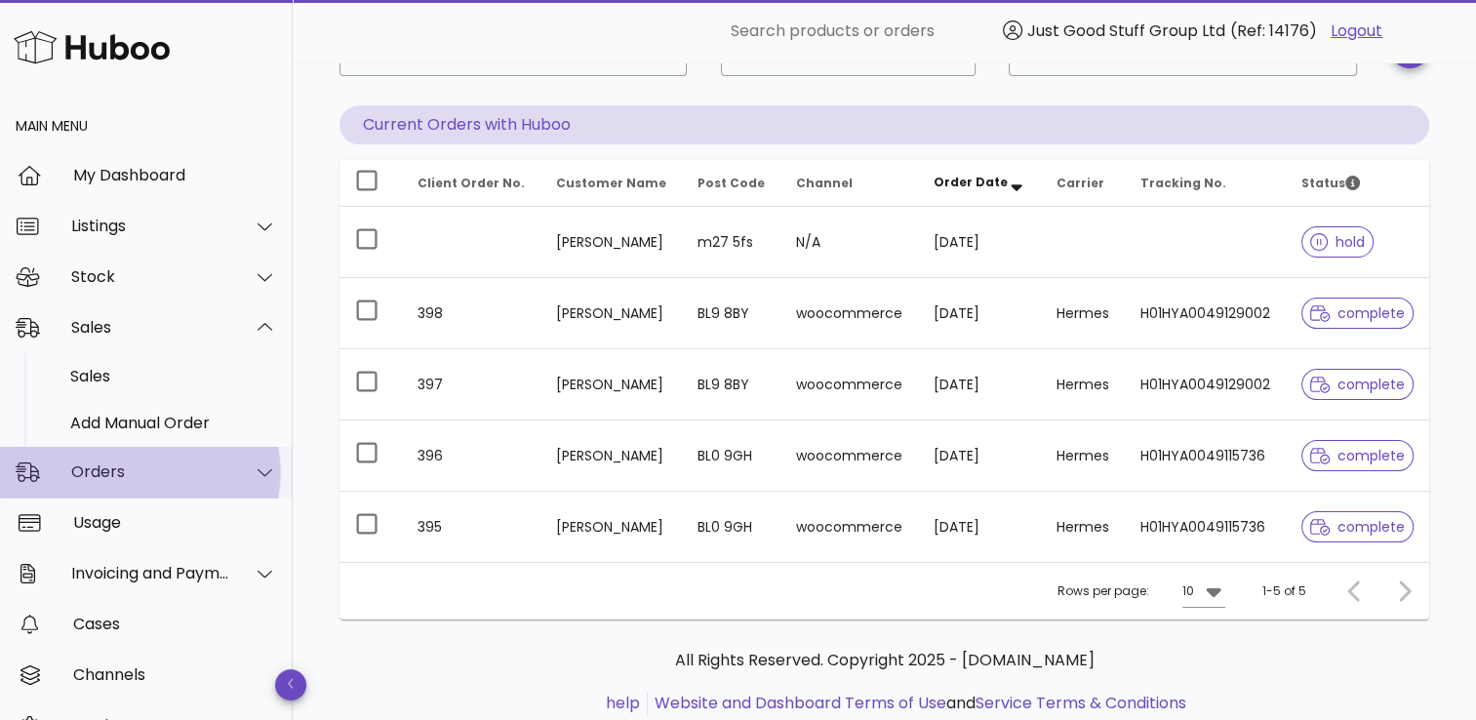
click at [180, 462] on div "Orders" at bounding box center [150, 471] width 159 height 19
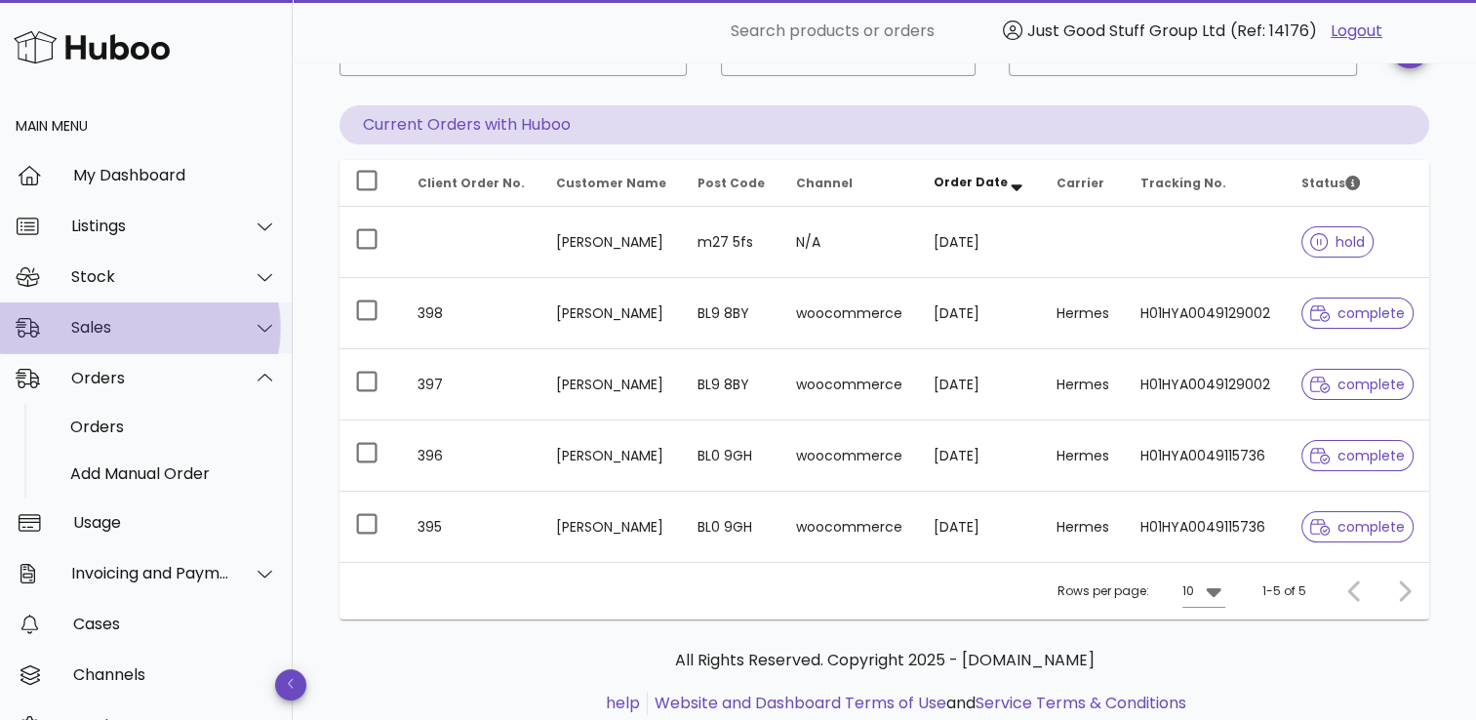
click at [212, 325] on div "Sales" at bounding box center [150, 327] width 159 height 19
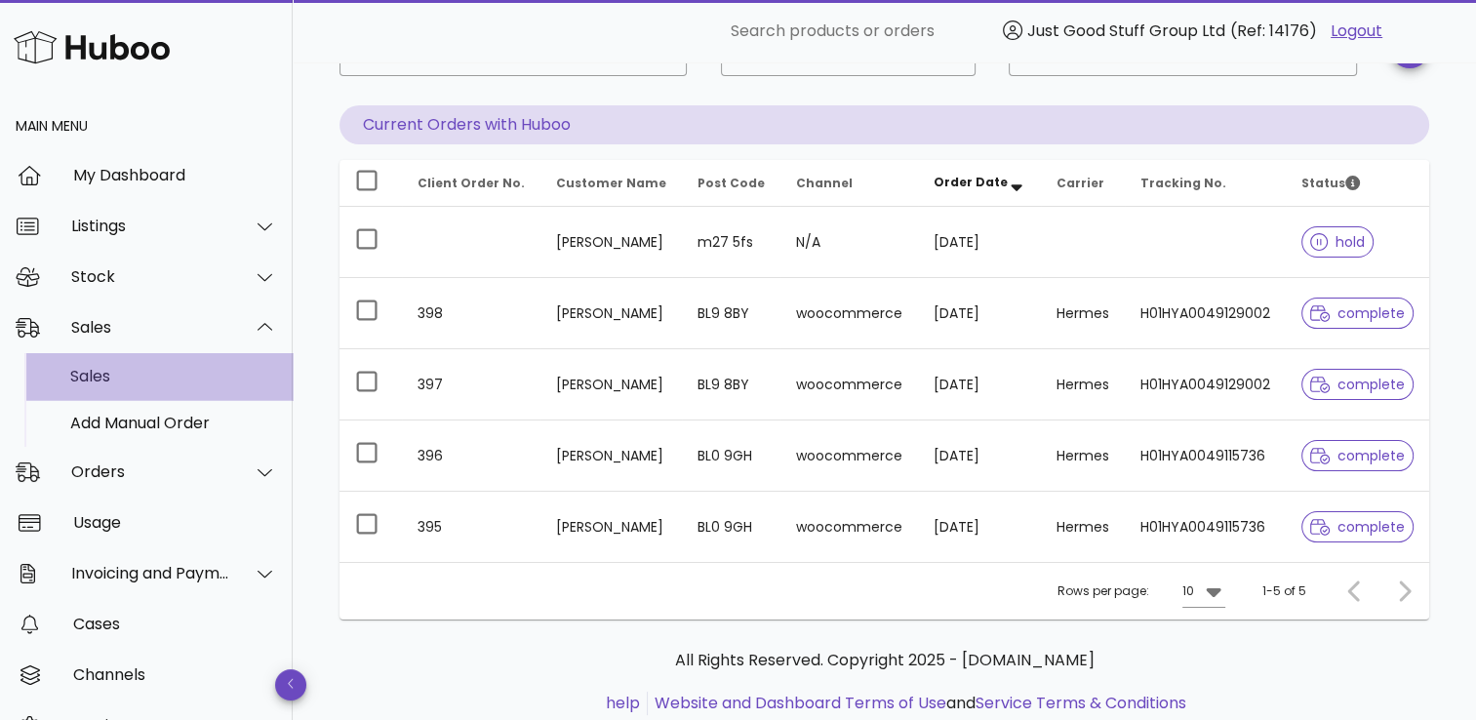
click at [131, 377] on div "Sales" at bounding box center [173, 376] width 207 height 19
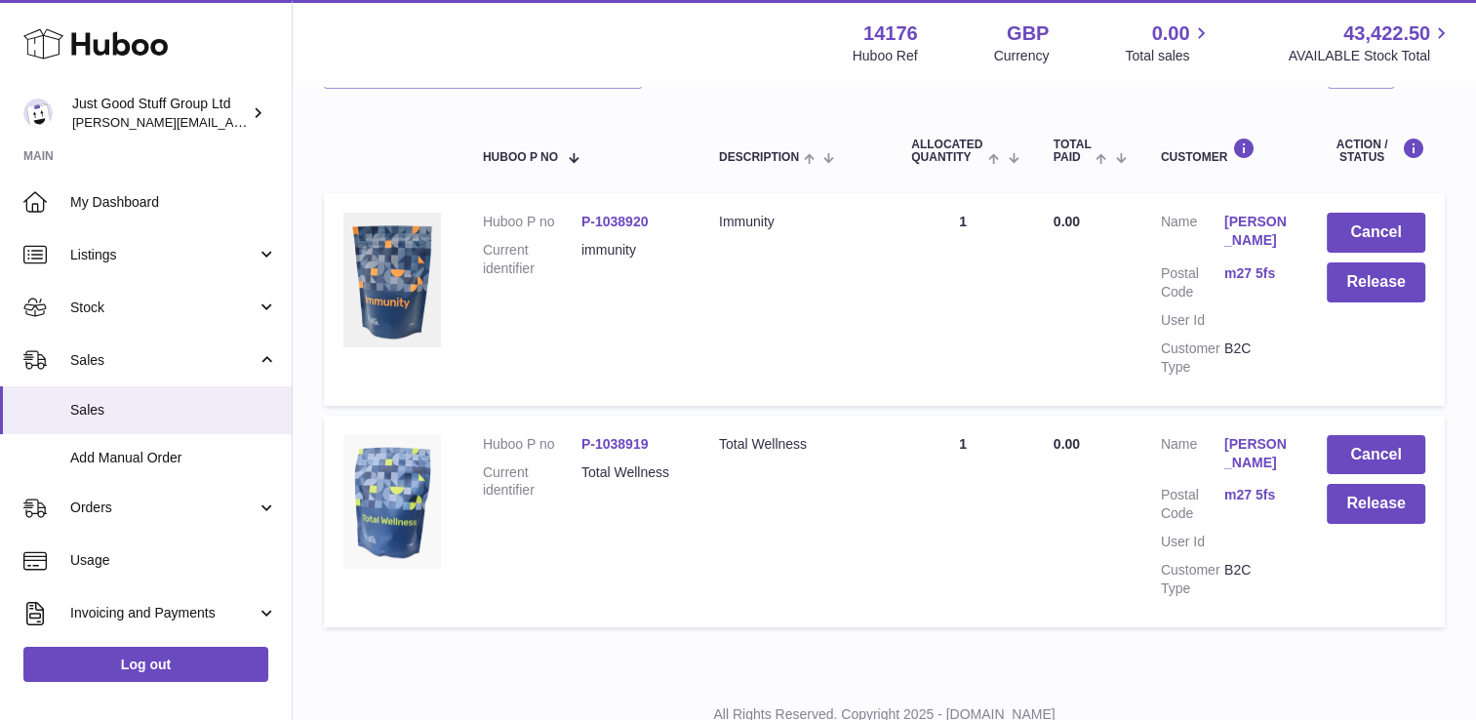
scroll to position [293, 0]
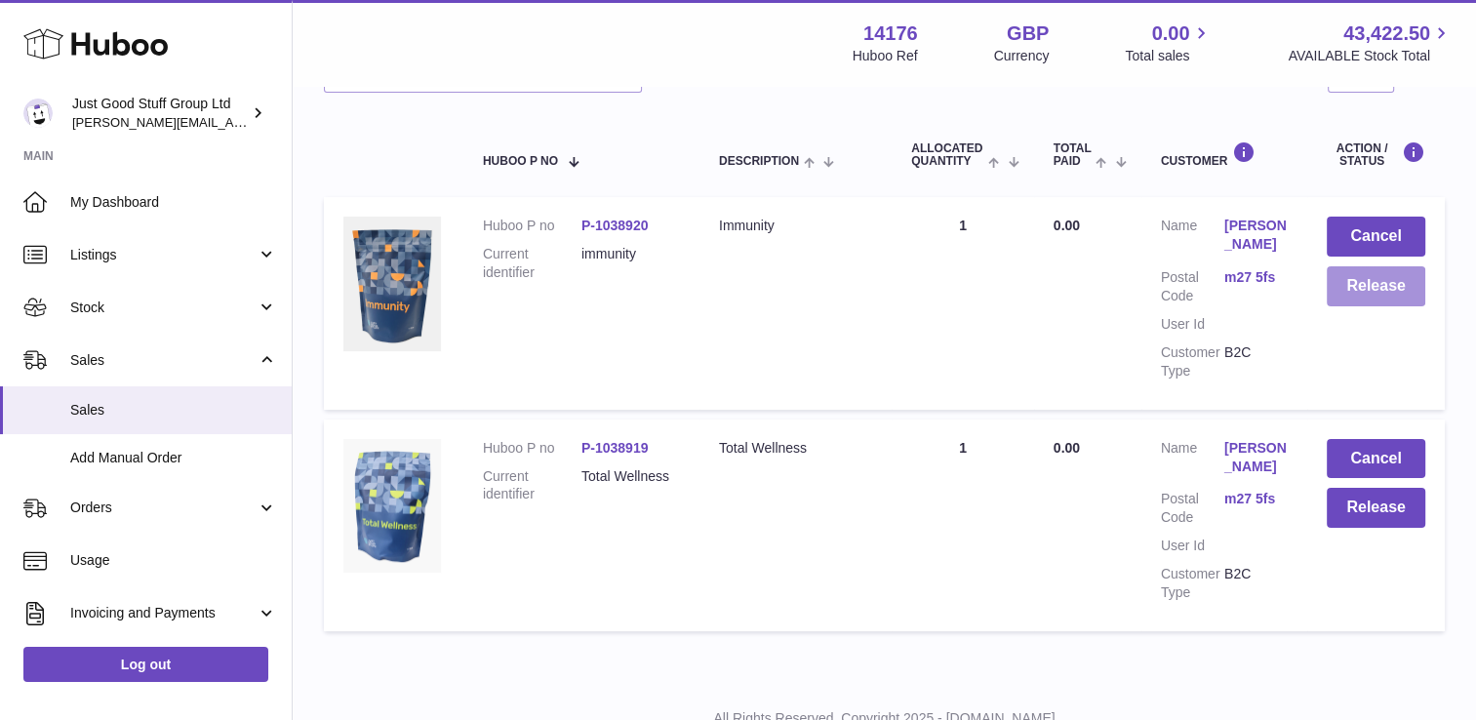
click at [1375, 302] on button "Release" at bounding box center [1376, 286] width 99 height 40
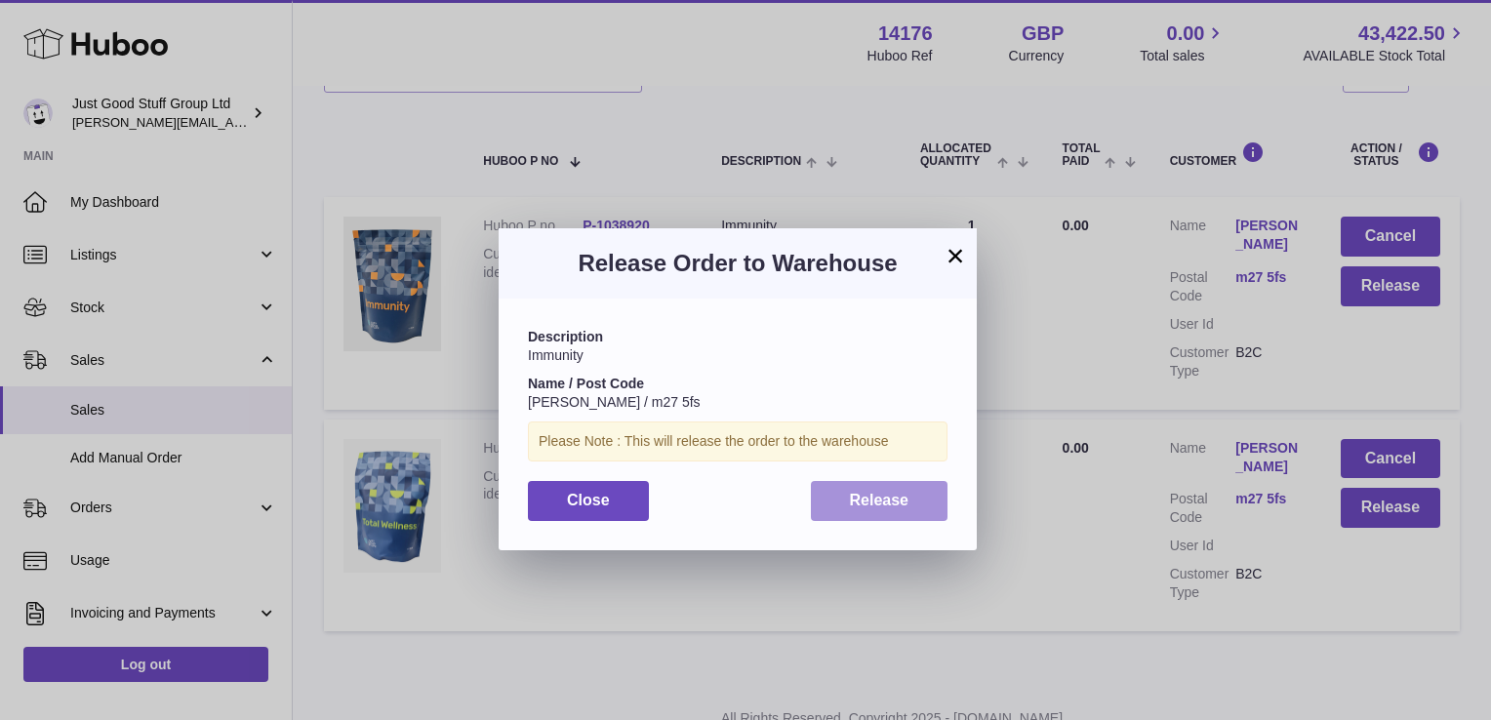
click at [870, 505] on span "Release" at bounding box center [880, 500] width 60 height 17
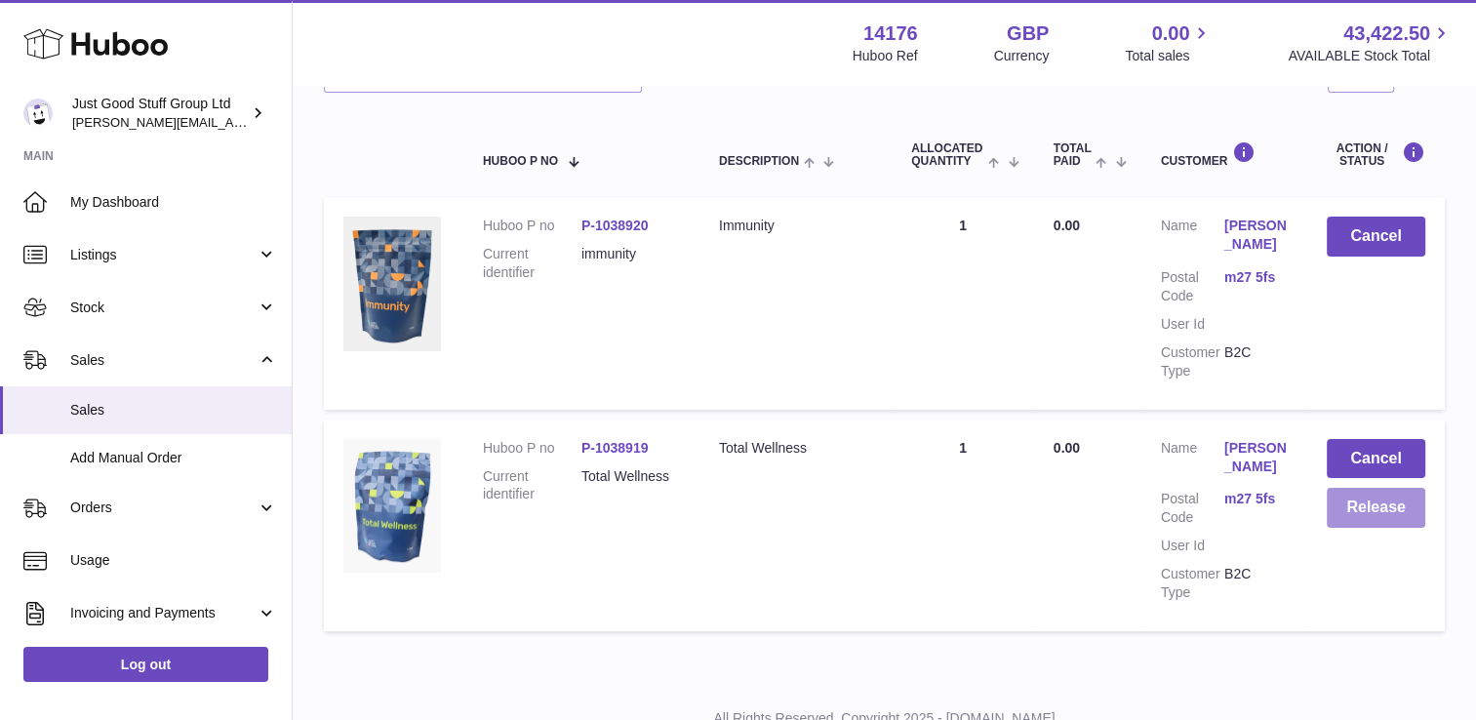
click at [1400, 513] on button "Release" at bounding box center [1376, 508] width 99 height 40
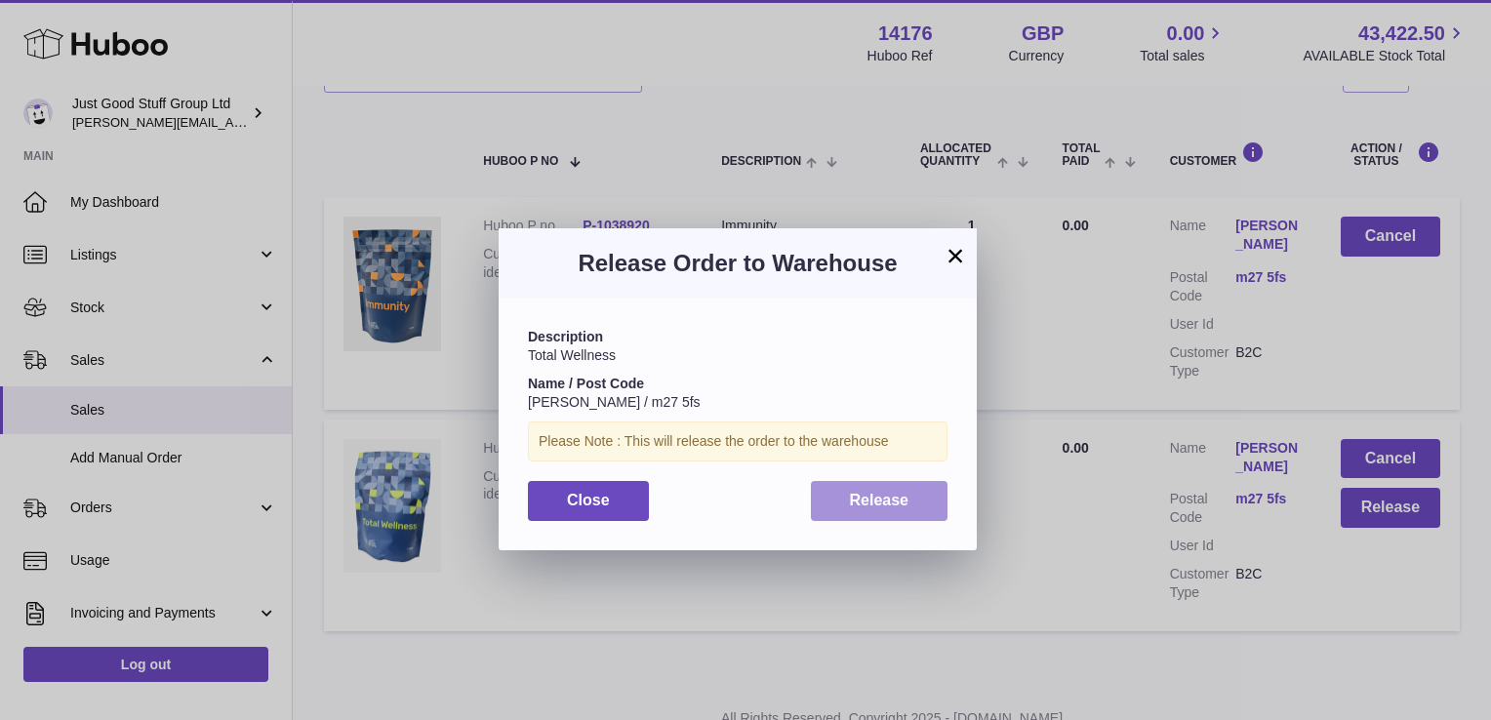
click at [866, 492] on span "Release" at bounding box center [880, 500] width 60 height 17
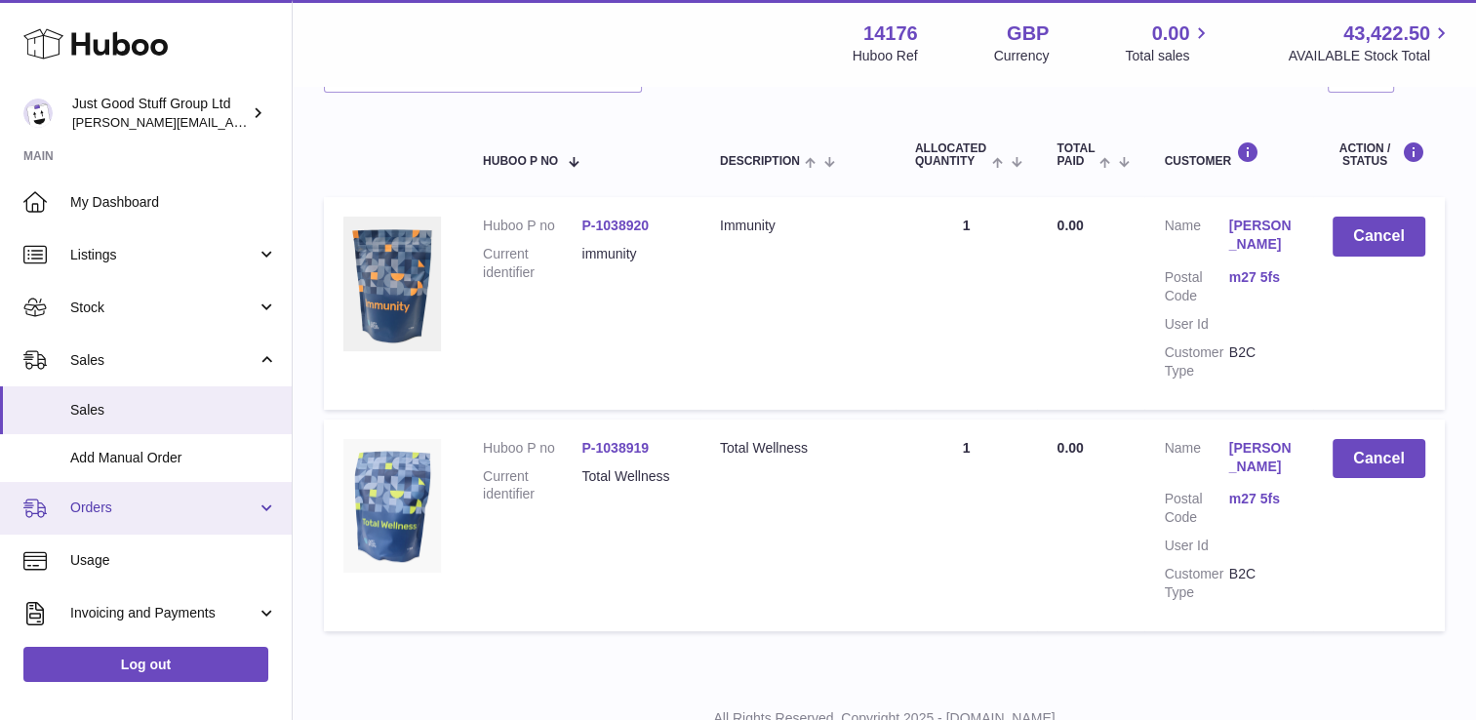
click at [267, 506] on link "Orders" at bounding box center [146, 508] width 292 height 53
click at [101, 505] on span "Orders" at bounding box center [163, 508] width 186 height 19
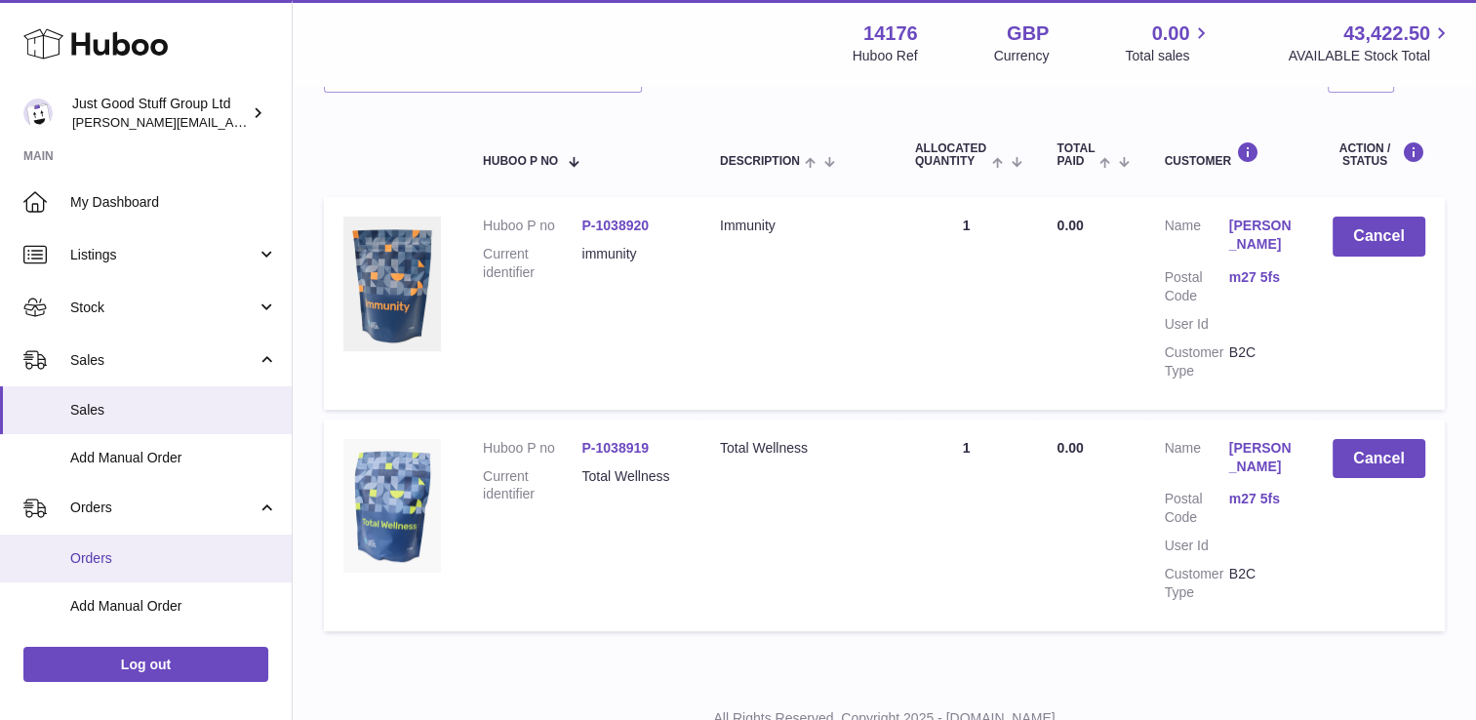
click at [100, 566] on span "Orders" at bounding box center [173, 558] width 207 height 19
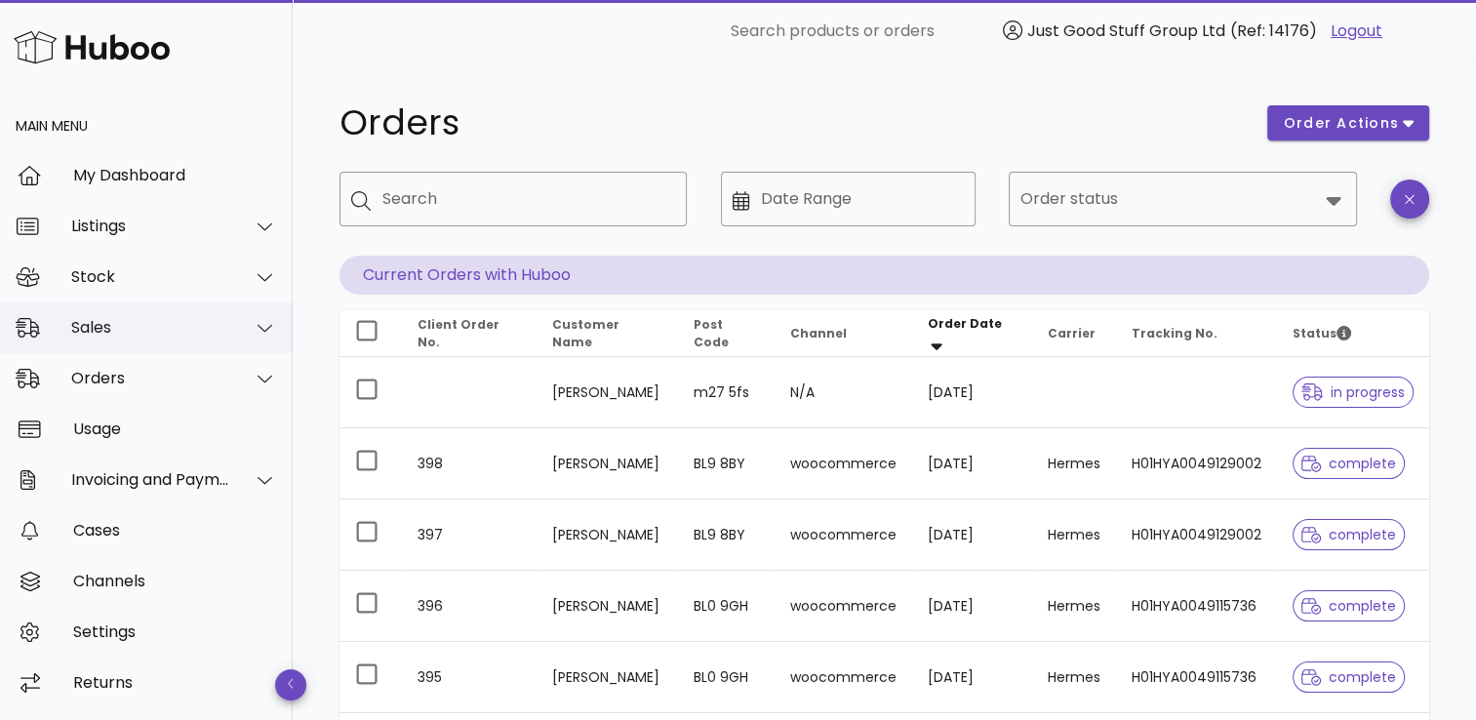
click at [168, 326] on div "Sales" at bounding box center [150, 327] width 159 height 19
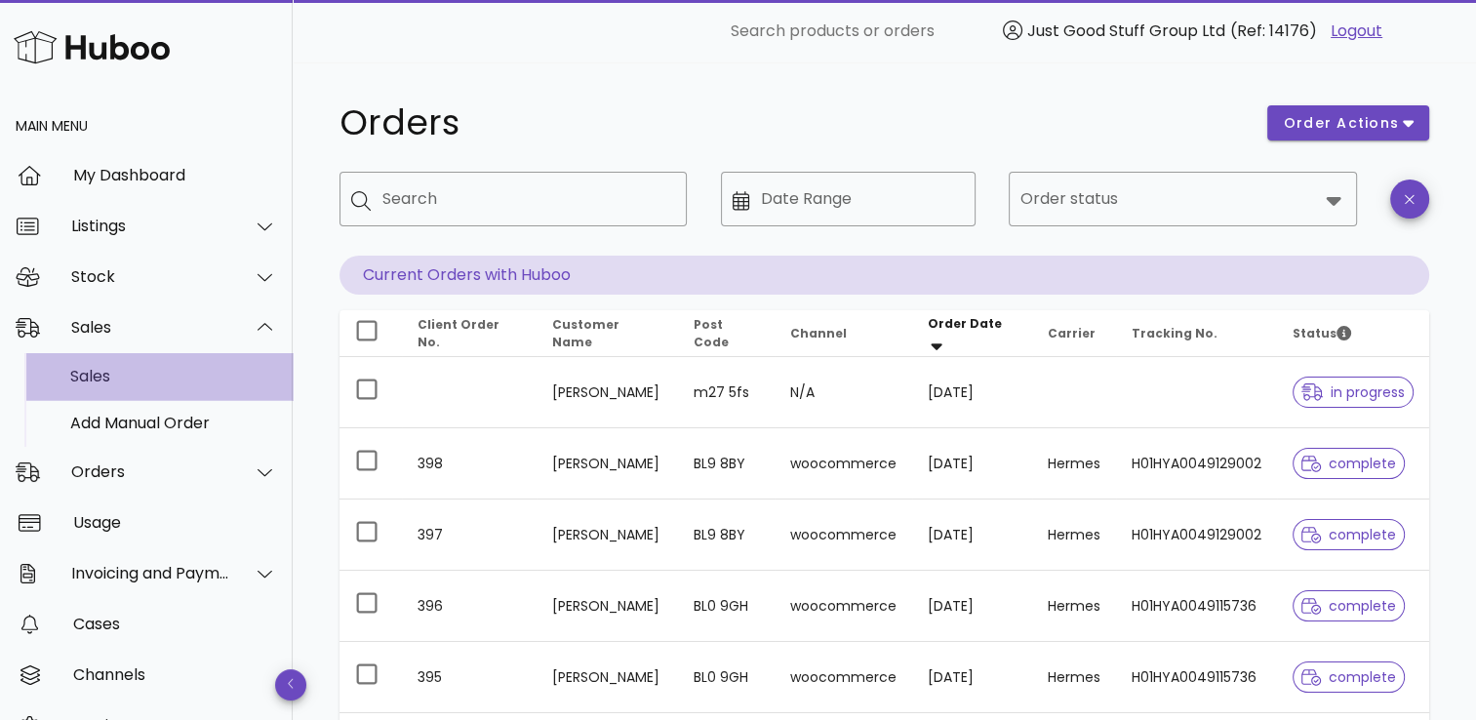
click at [133, 380] on div "Sales" at bounding box center [173, 376] width 207 height 19
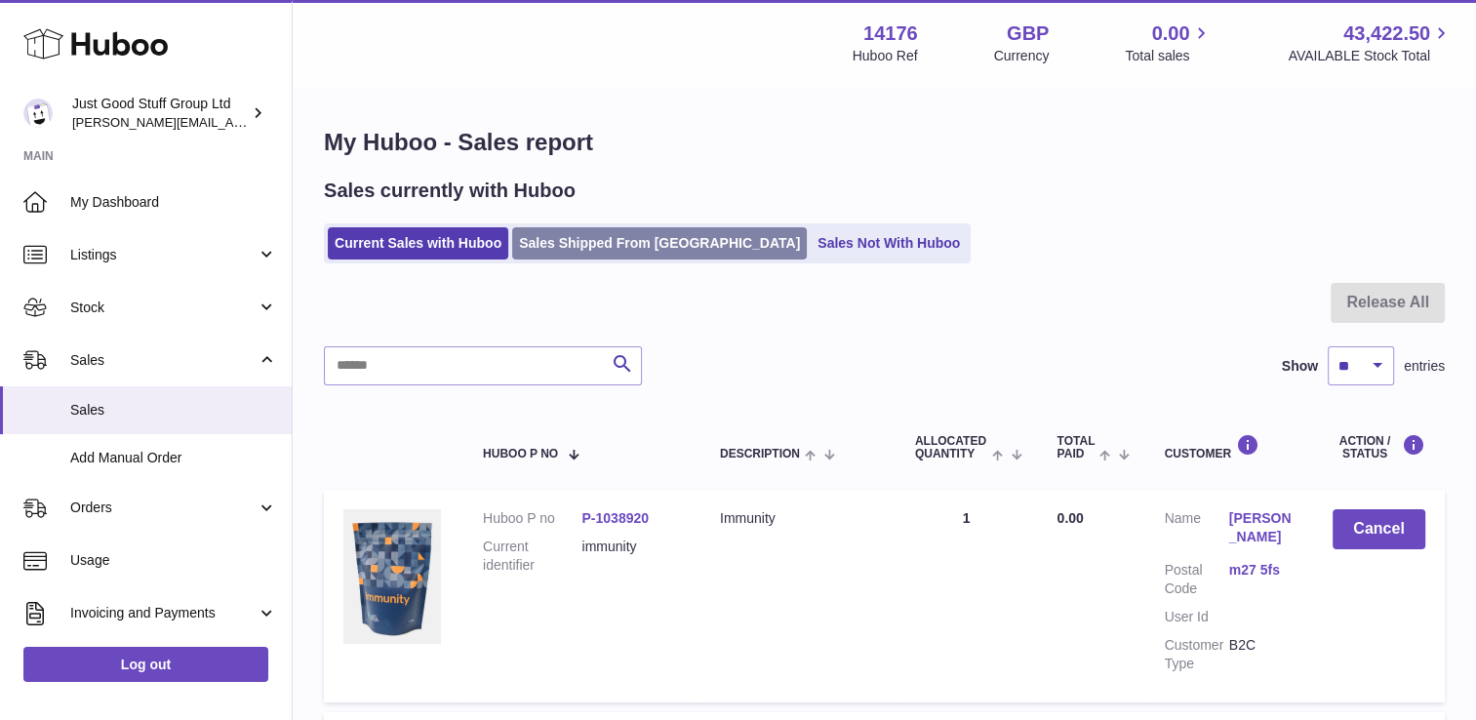
click at [578, 231] on link "Sales Shipped From [GEOGRAPHIC_DATA]" at bounding box center [659, 243] width 295 height 32
